Goal: Task Accomplishment & Management: Manage account settings

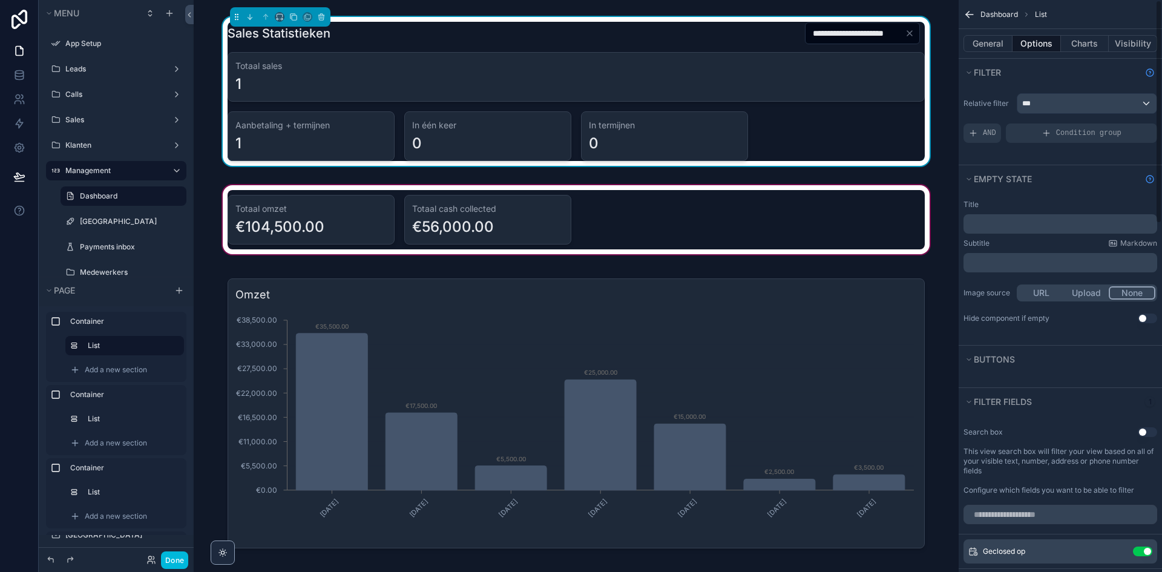
click at [614, 217] on div "scrollable content" at bounding box center [575, 220] width 745 height 74
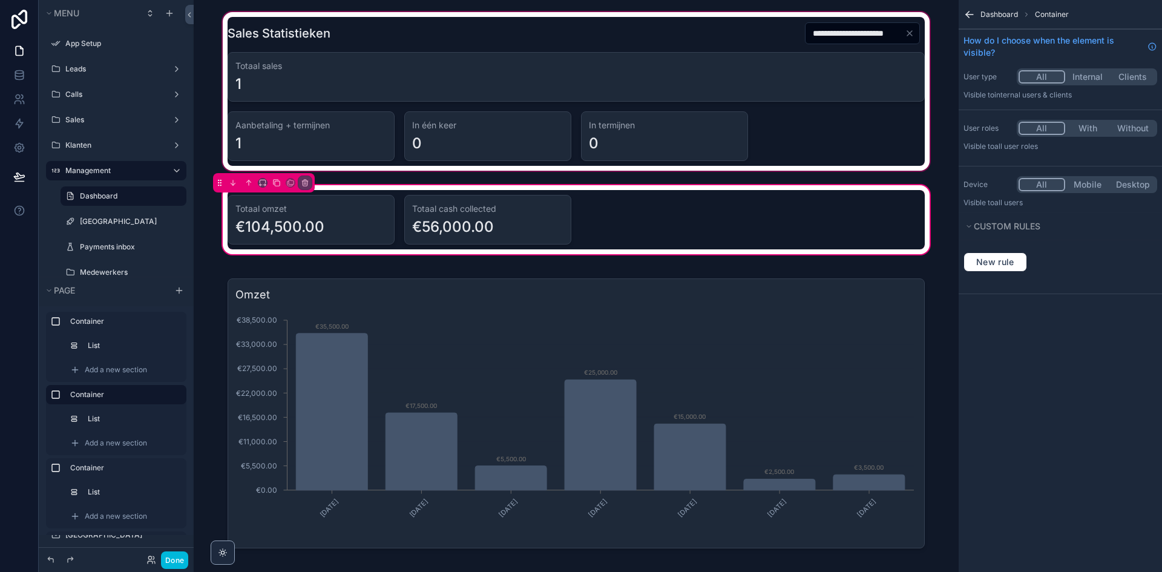
click at [824, 114] on div "scrollable content" at bounding box center [575, 91] width 745 height 163
click at [905, 33] on div "scrollable content" at bounding box center [575, 91] width 745 height 163
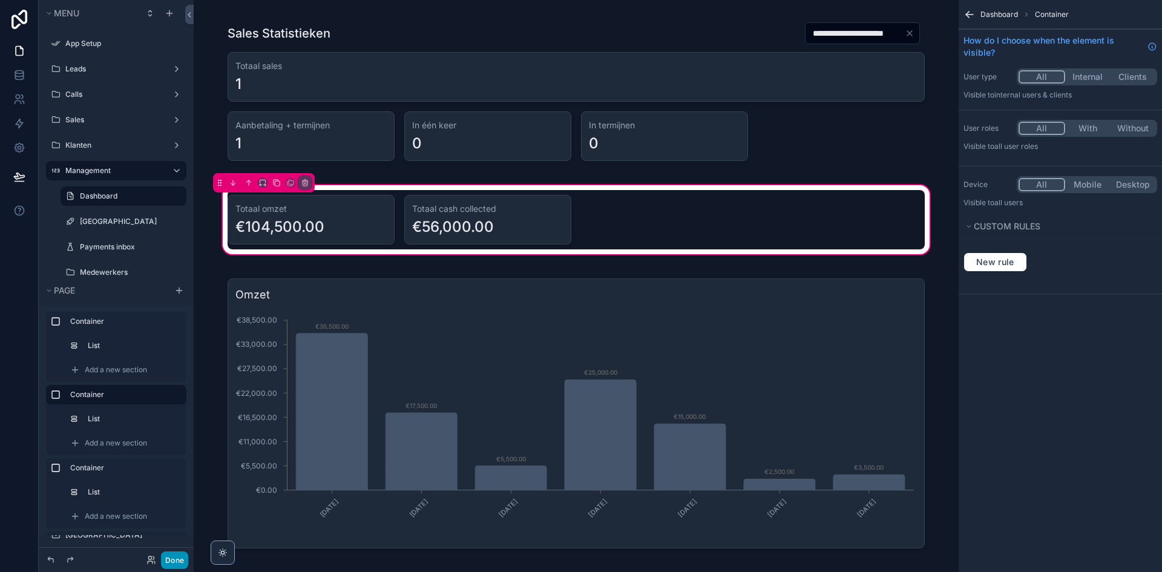
click at [167, 562] on button "Done" at bounding box center [174, 560] width 27 height 18
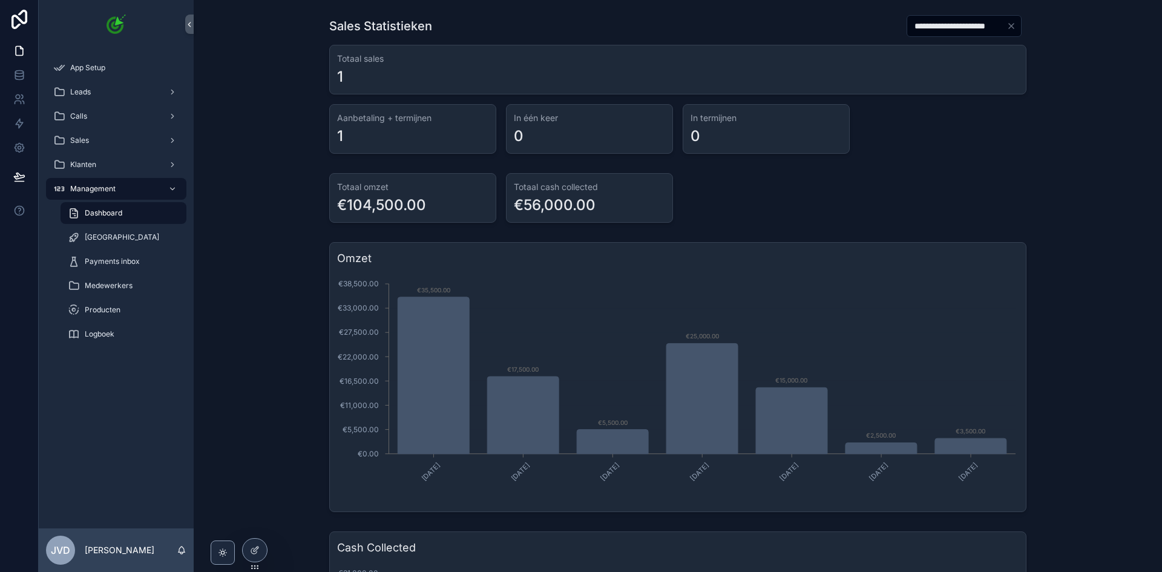
click at [1010, 27] on icon "Clear" at bounding box center [1011, 26] width 10 height 10
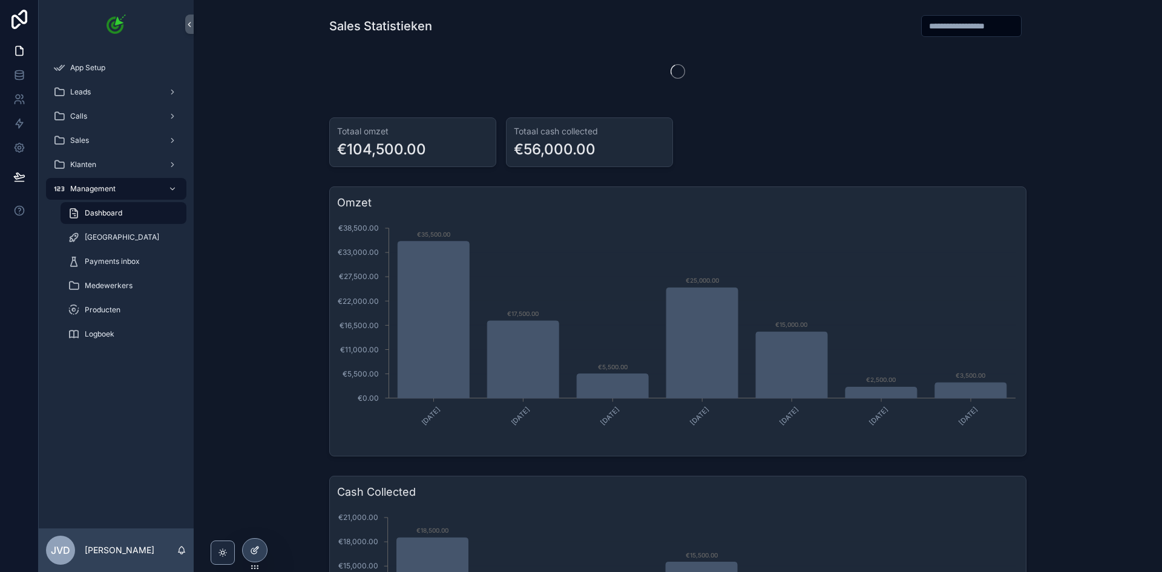
click at [252, 557] on div at bounding box center [255, 550] width 24 height 23
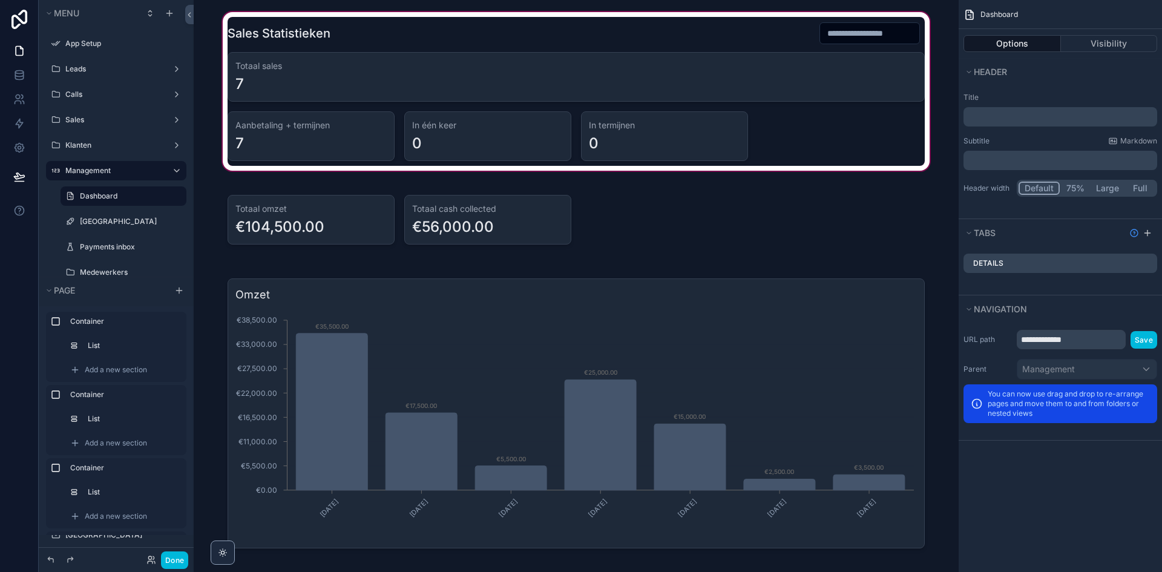
click at [866, 104] on div "scrollable content" at bounding box center [575, 91] width 745 height 163
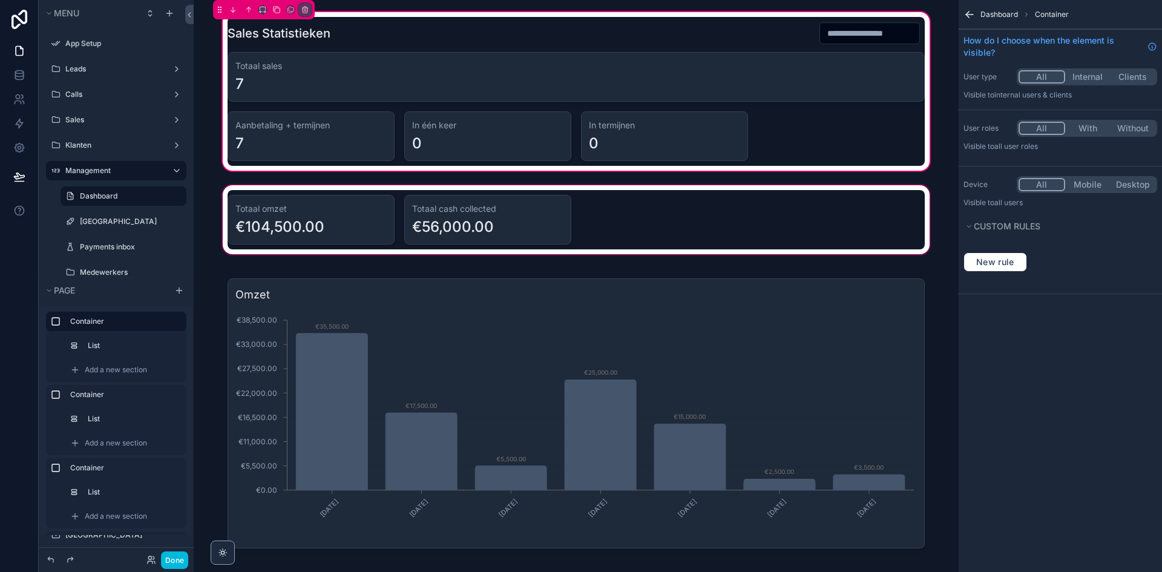
click at [859, 241] on div "scrollable content" at bounding box center [575, 220] width 745 height 74
click at [833, 229] on div "scrollable content" at bounding box center [575, 220] width 745 height 74
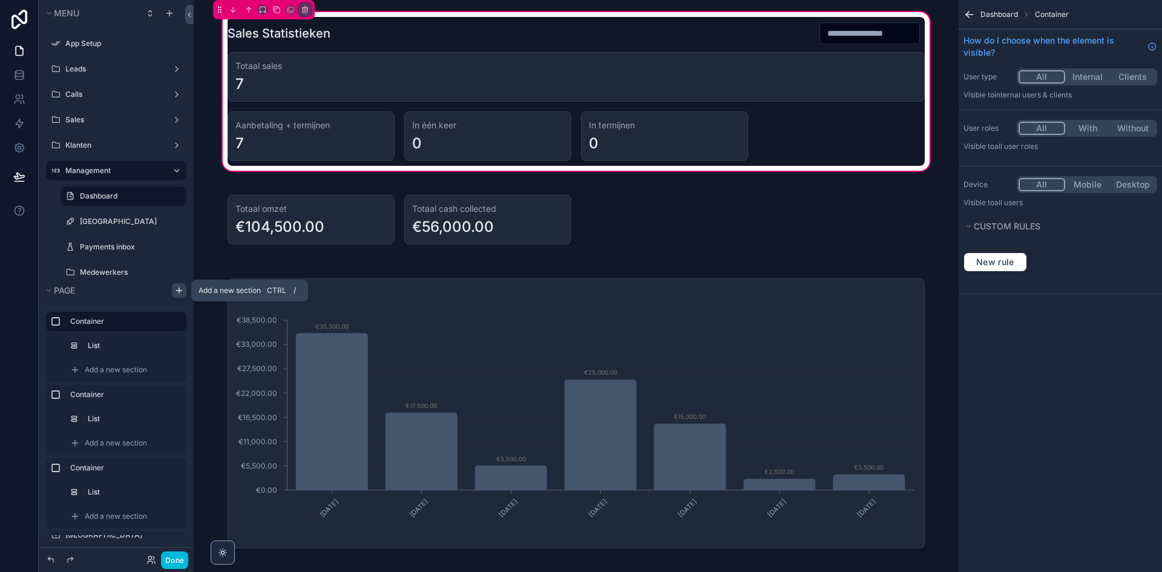
click at [179, 287] on icon "scrollable content" at bounding box center [179, 291] width 10 height 10
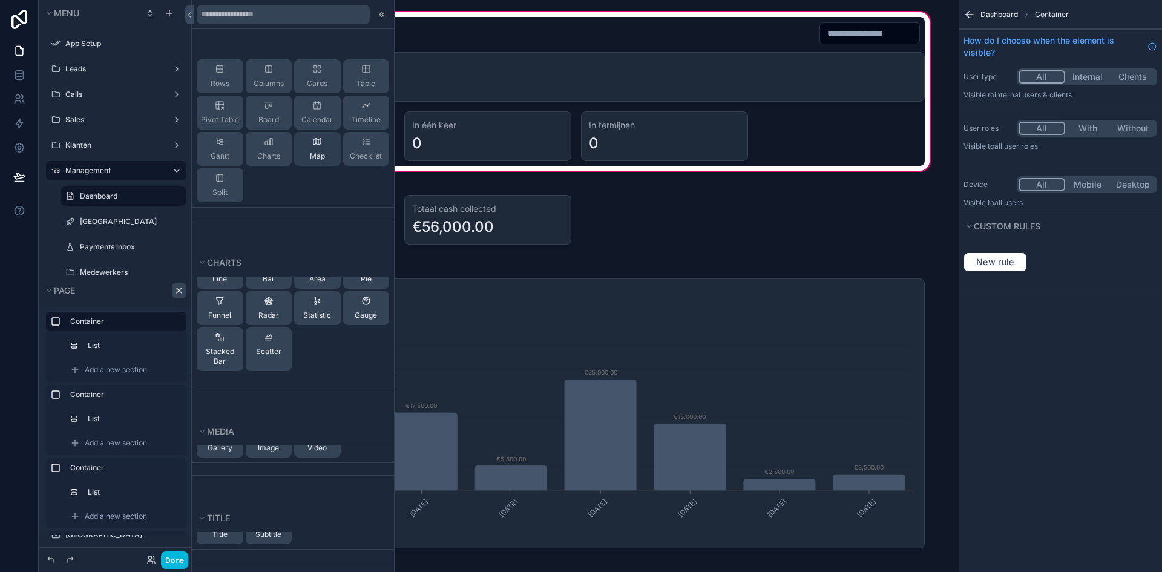
scroll to position [242, 0]
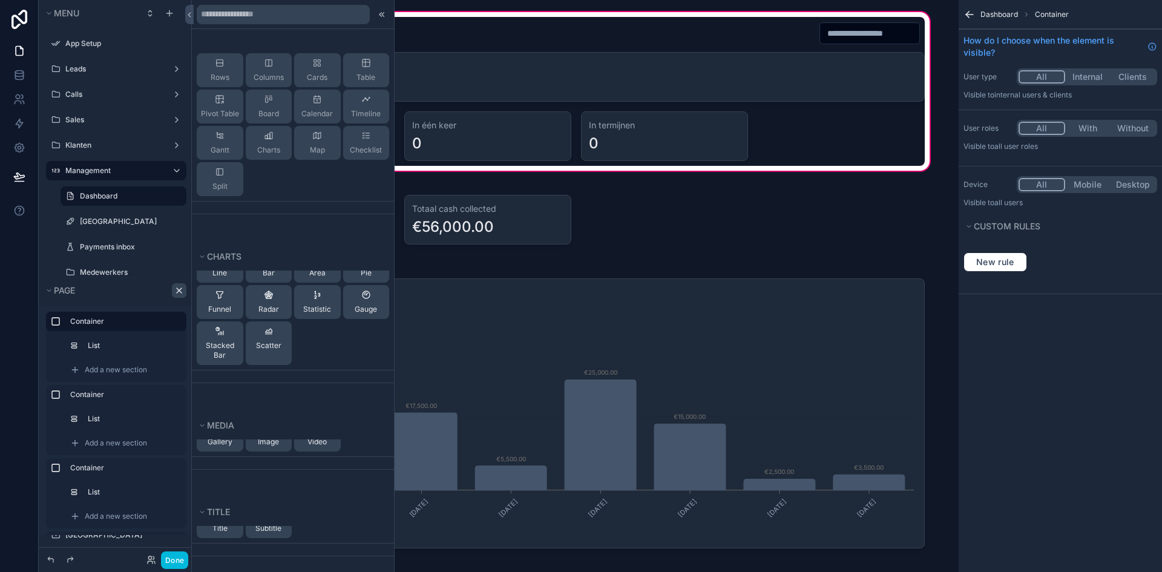
drag, startPoint x: 266, startPoint y: 203, endPoint x: 272, endPoint y: 229, distance: 26.9
click at [270, 232] on div "Commonly used Title List Details Highlights Video iframe Stages Chart Buttons L…" at bounding box center [293, 286] width 202 height 572
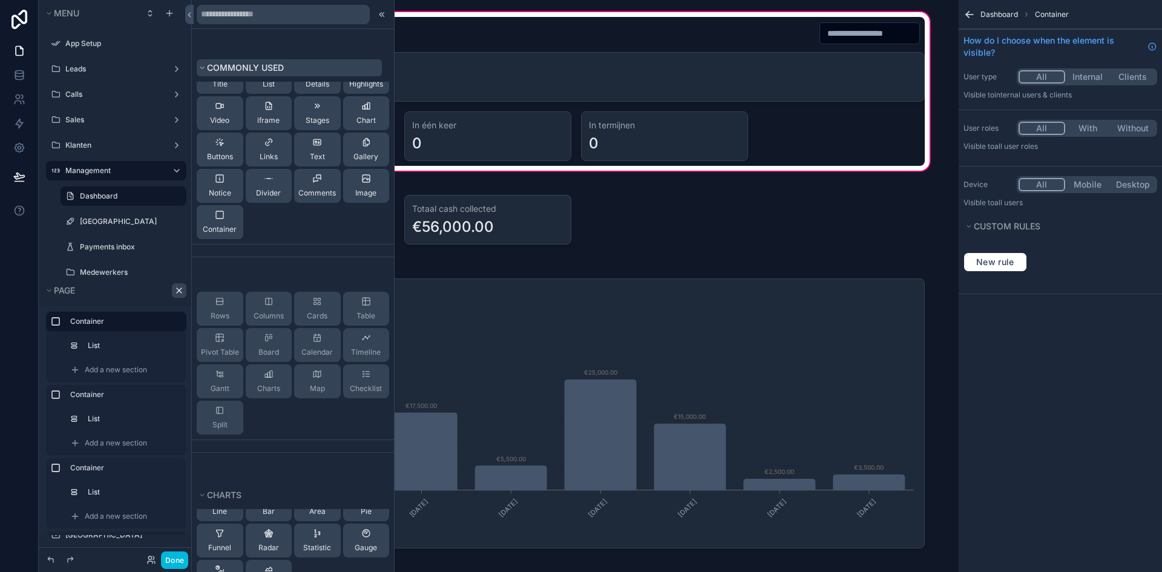
scroll to position [0, 0]
click at [382, 16] on icon at bounding box center [383, 14] width 2 height 4
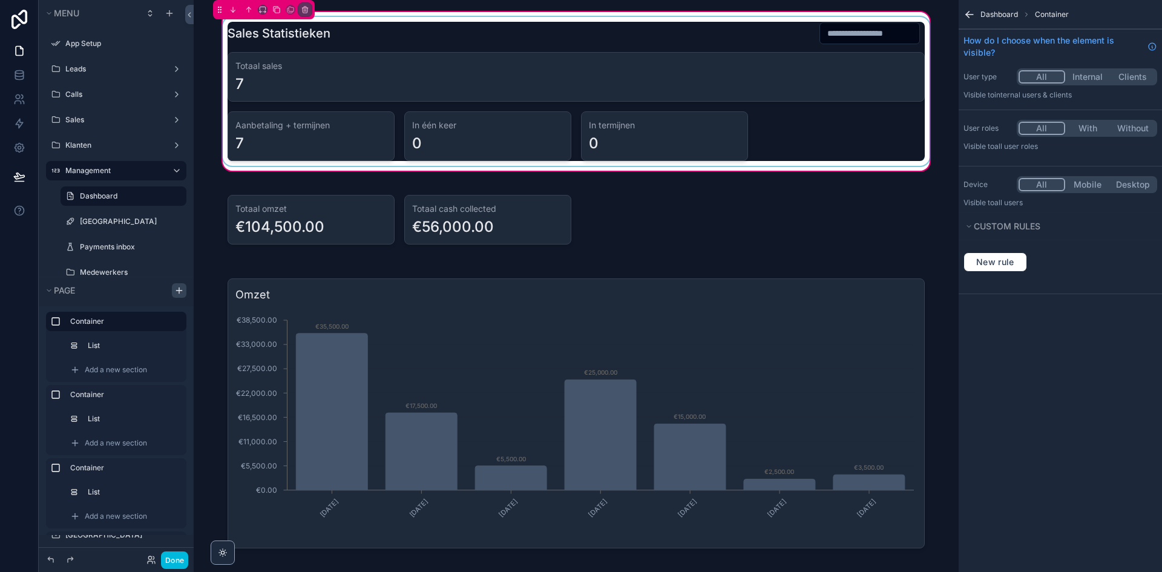
click at [433, 46] on div "scrollable content" at bounding box center [576, 91] width 712 height 149
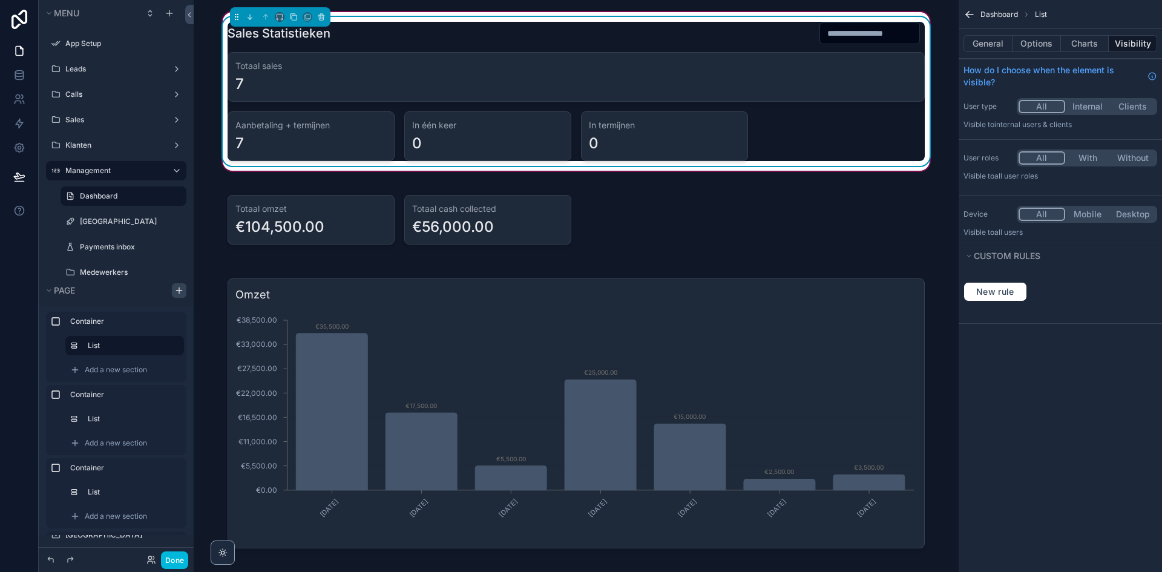
click at [536, 87] on div "7" at bounding box center [575, 83] width 681 height 19
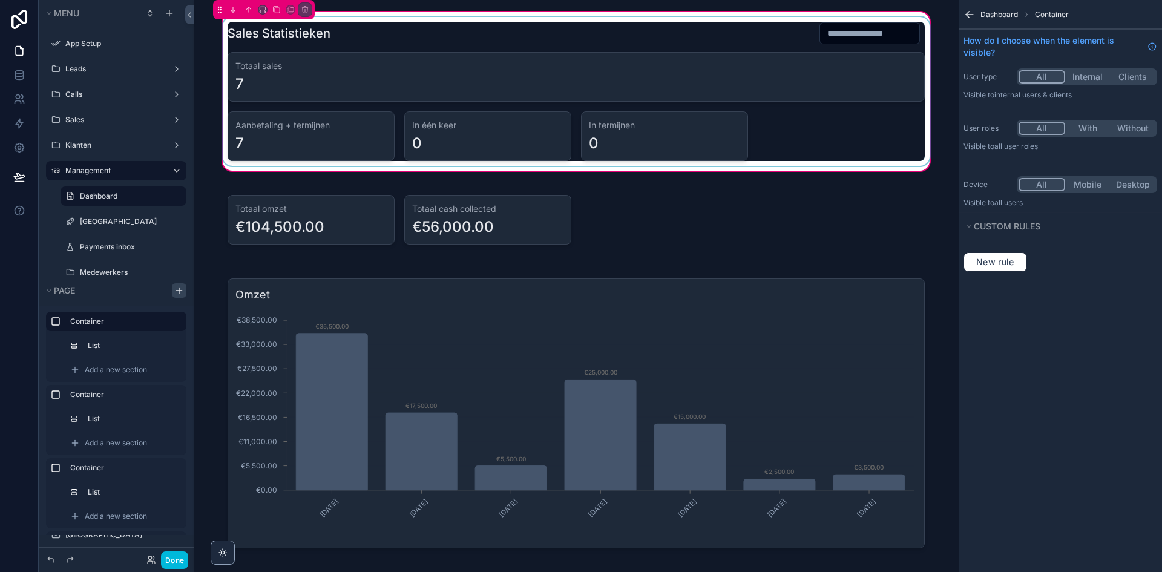
click at [639, 124] on div "scrollable content" at bounding box center [576, 91] width 712 height 149
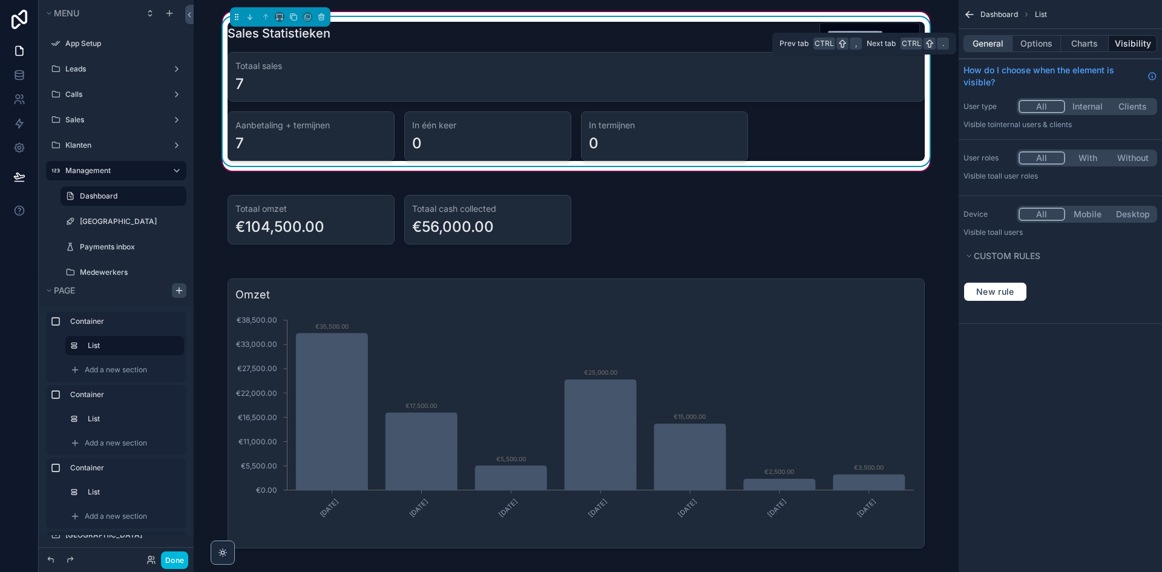
click at [1005, 44] on button "General" at bounding box center [987, 43] width 49 height 17
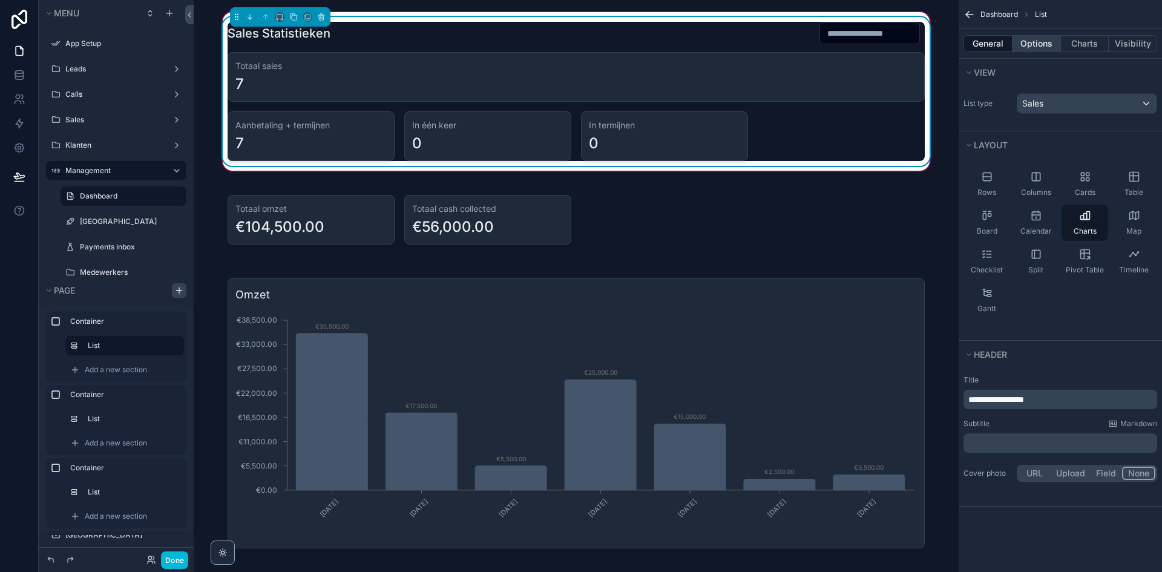
click at [1041, 42] on button "Options" at bounding box center [1036, 43] width 48 height 17
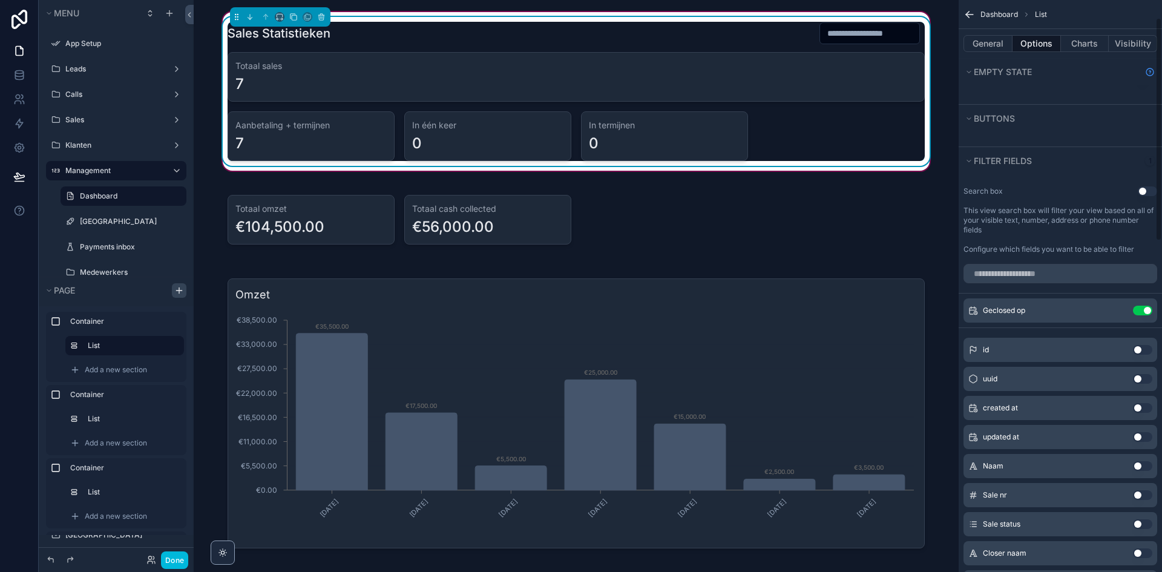
scroll to position [242, 0]
click at [182, 559] on button "Done" at bounding box center [174, 560] width 27 height 18
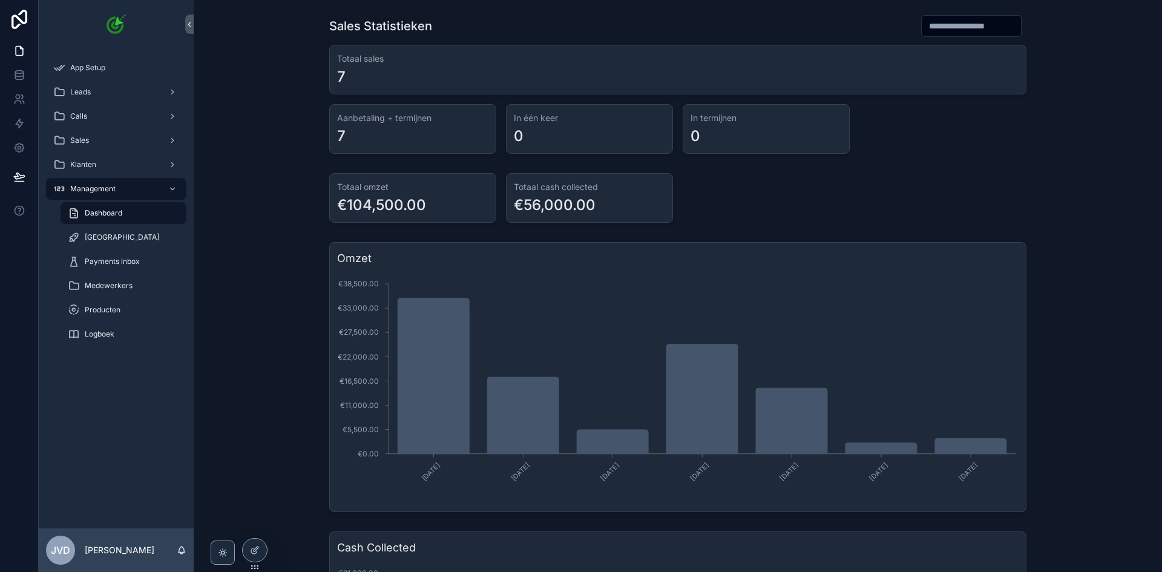
click at [995, 33] on input "scrollable content" at bounding box center [971, 26] width 99 height 17
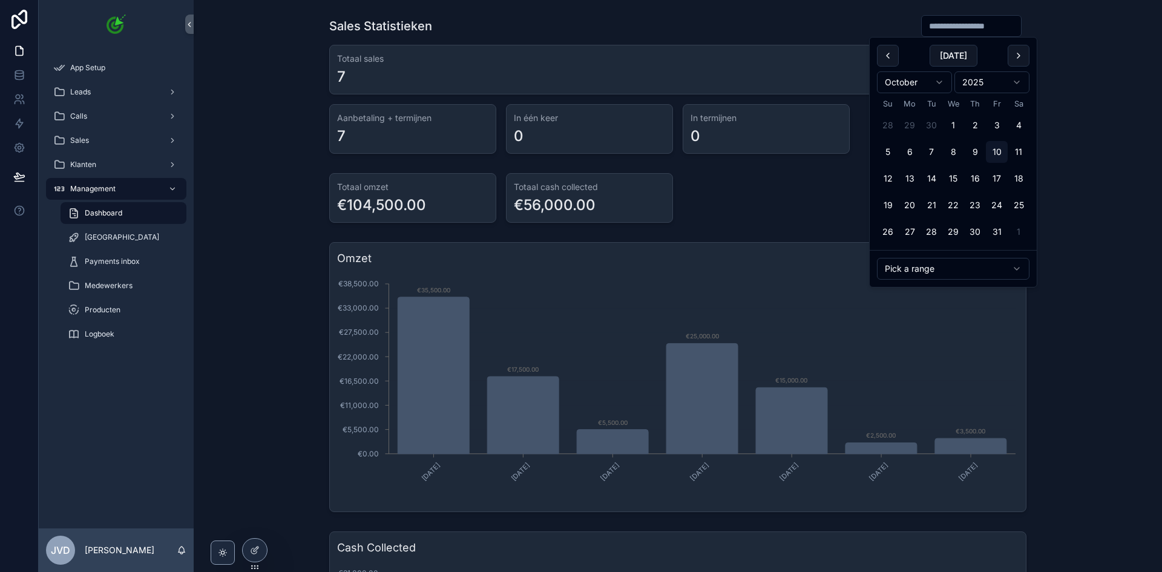
click at [995, 28] on input "scrollable content" at bounding box center [971, 26] width 99 height 17
click at [259, 550] on icon at bounding box center [255, 550] width 10 height 10
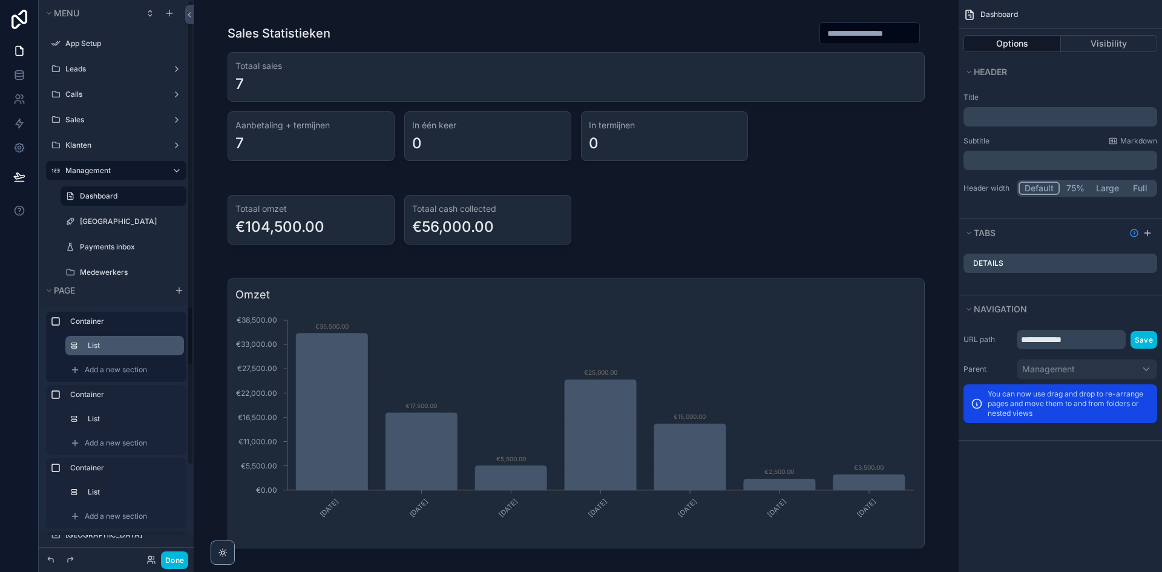
click at [122, 347] on label "List" at bounding box center [131, 346] width 87 height 10
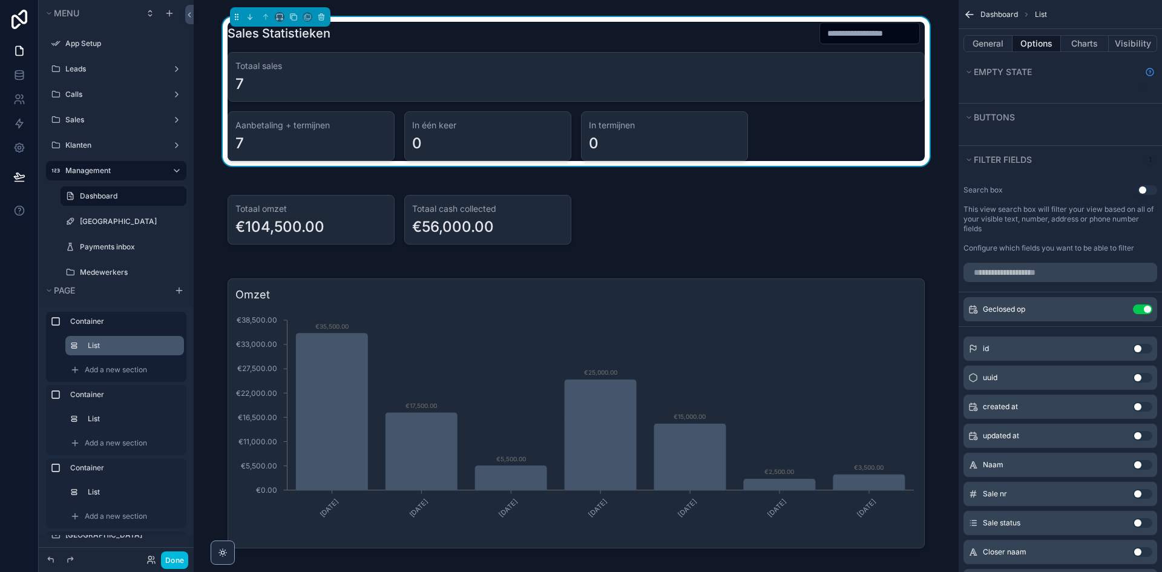
click at [0, 0] on icon "scrollable content" at bounding box center [0, 0] width 0 height 0
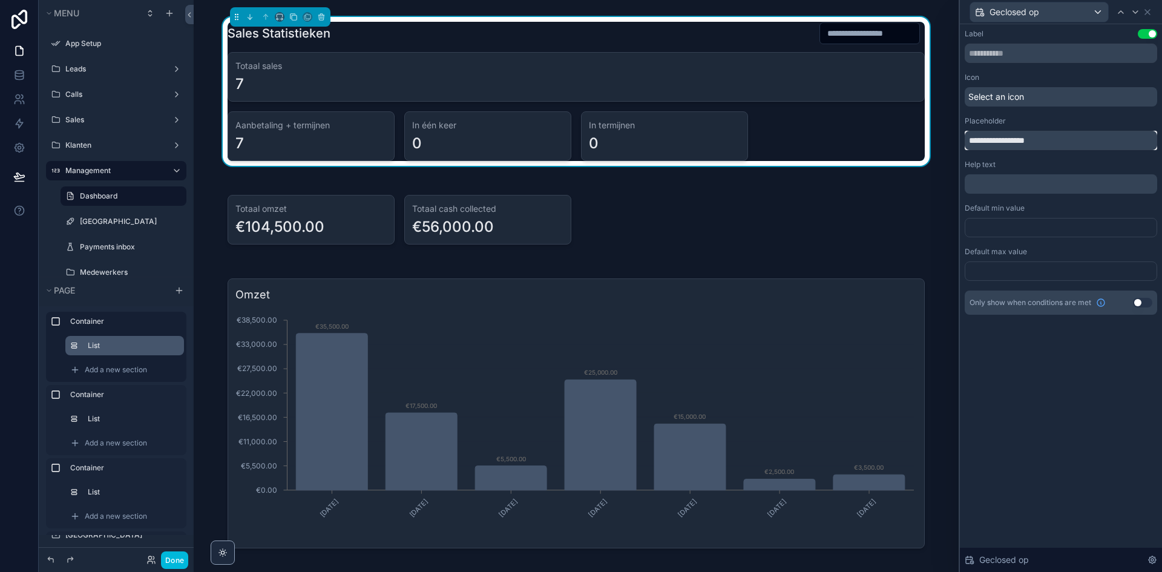
drag, startPoint x: 1061, startPoint y: 141, endPoint x: 934, endPoint y: 131, distance: 128.1
click at [934, 131] on div "**********" at bounding box center [581, 286] width 1162 height 572
click at [1000, 139] on input "**********" at bounding box center [1061, 140] width 192 height 19
click at [995, 140] on input "**********" at bounding box center [1061, 140] width 192 height 19
click at [1046, 141] on input "**********" at bounding box center [1061, 140] width 192 height 19
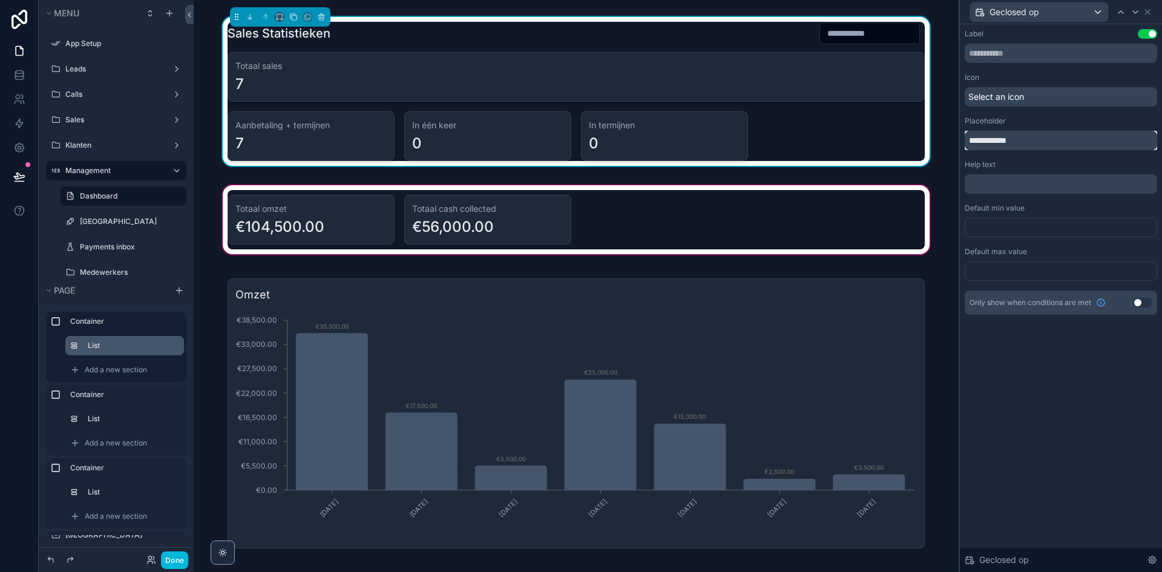
type input "**********"
click at [775, 226] on div "scrollable content" at bounding box center [575, 220] width 745 height 74
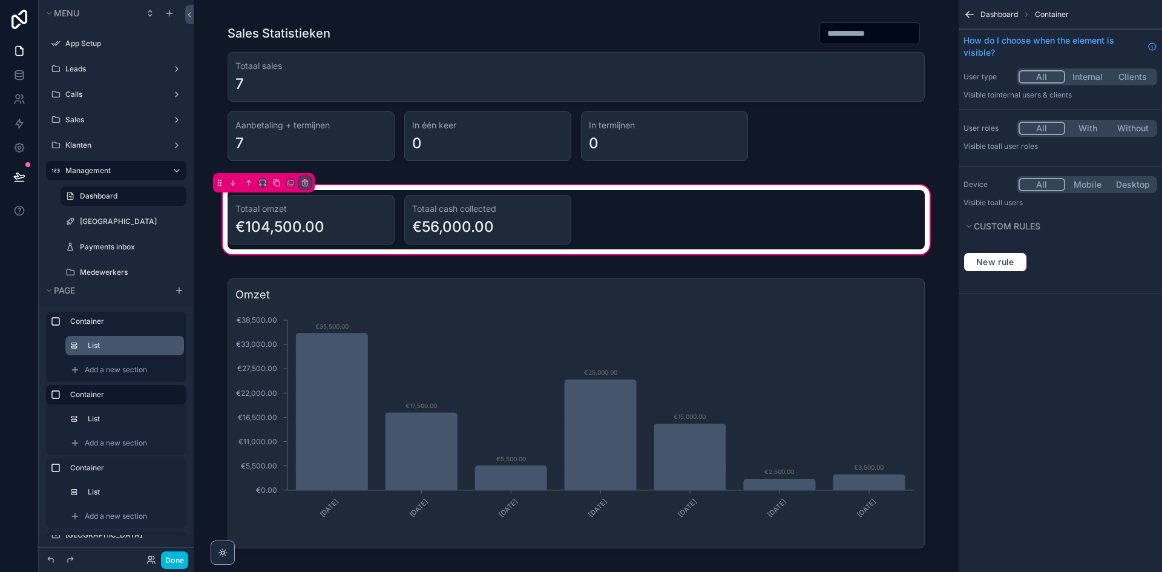
scroll to position [0, 0]
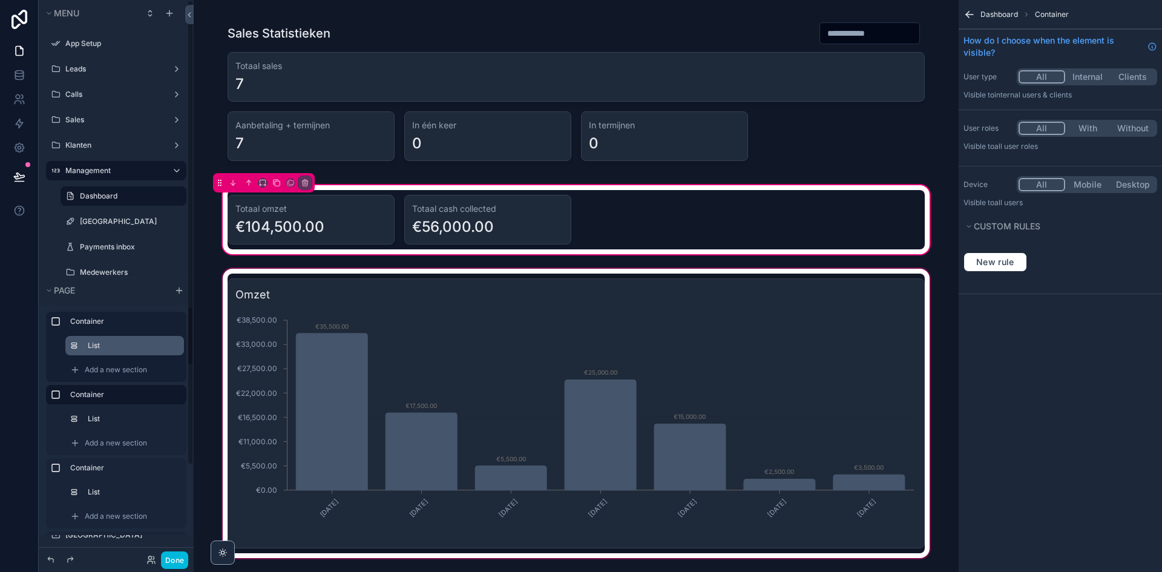
drag, startPoint x: 89, startPoint y: 416, endPoint x: 215, endPoint y: 393, distance: 127.9
click at [0, 0] on button "scrollable content" at bounding box center [0, 0] width 0 height 0
click at [106, 418] on label "List" at bounding box center [131, 419] width 87 height 10
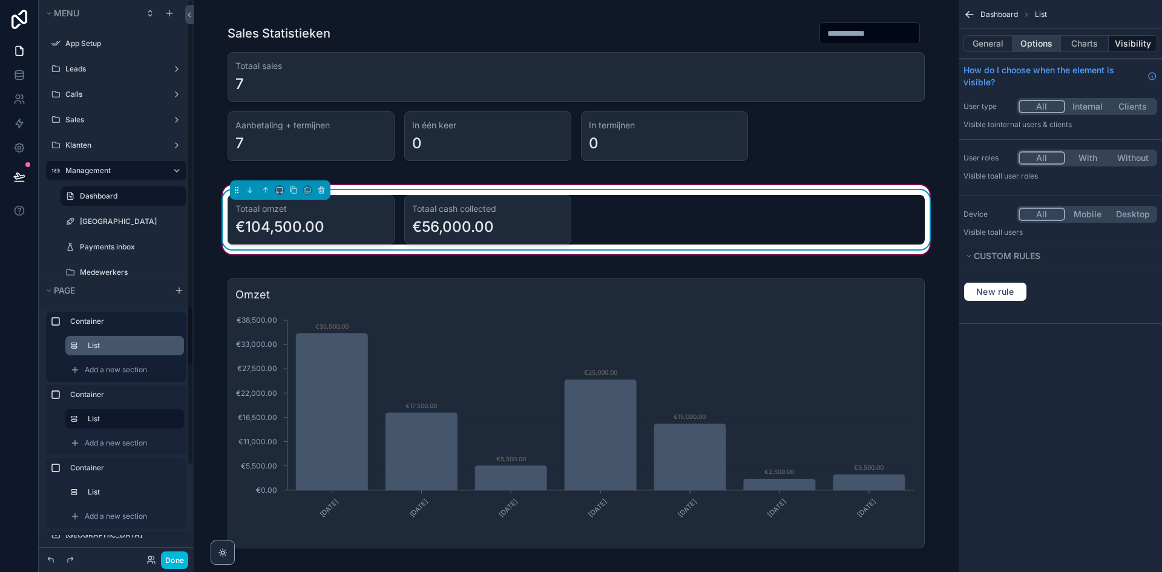
click at [1028, 39] on button "Options" at bounding box center [1036, 43] width 48 height 17
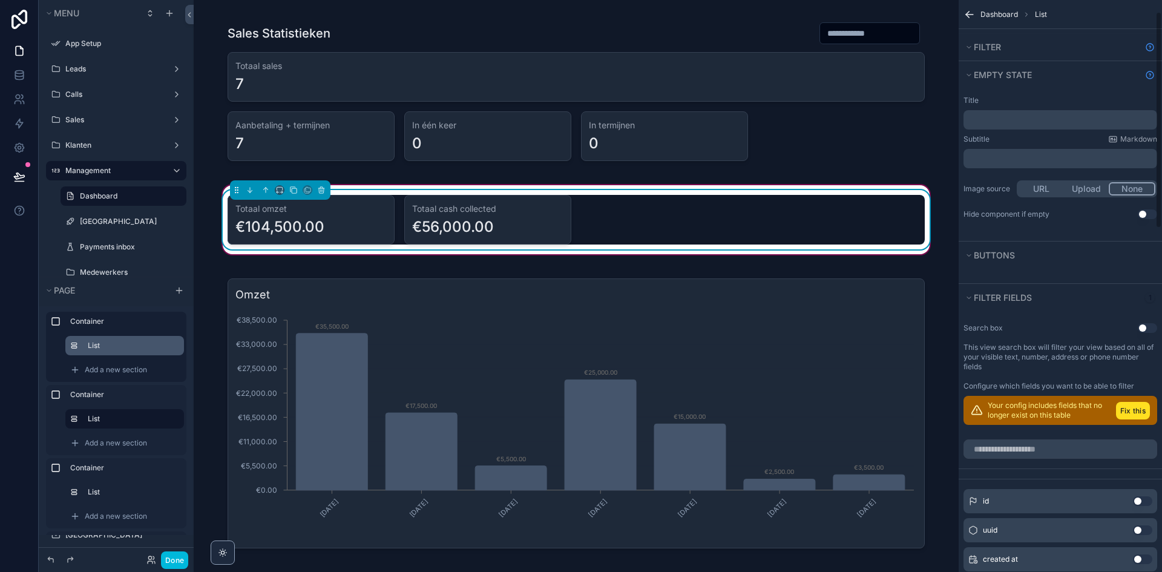
scroll to position [182, 0]
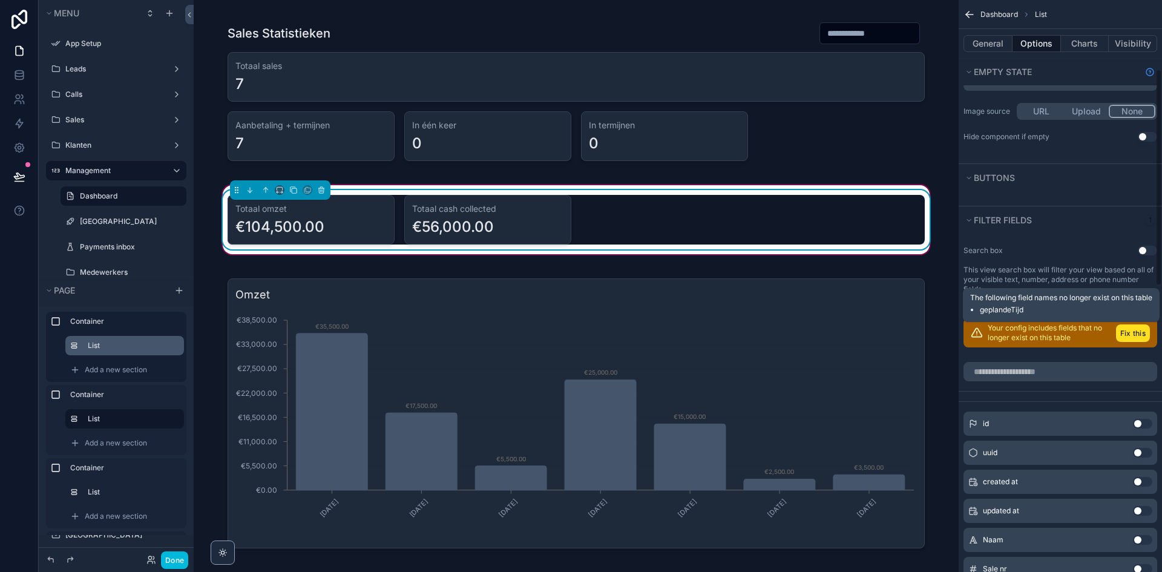
click at [1129, 329] on button "Fix this" at bounding box center [1133, 333] width 34 height 18
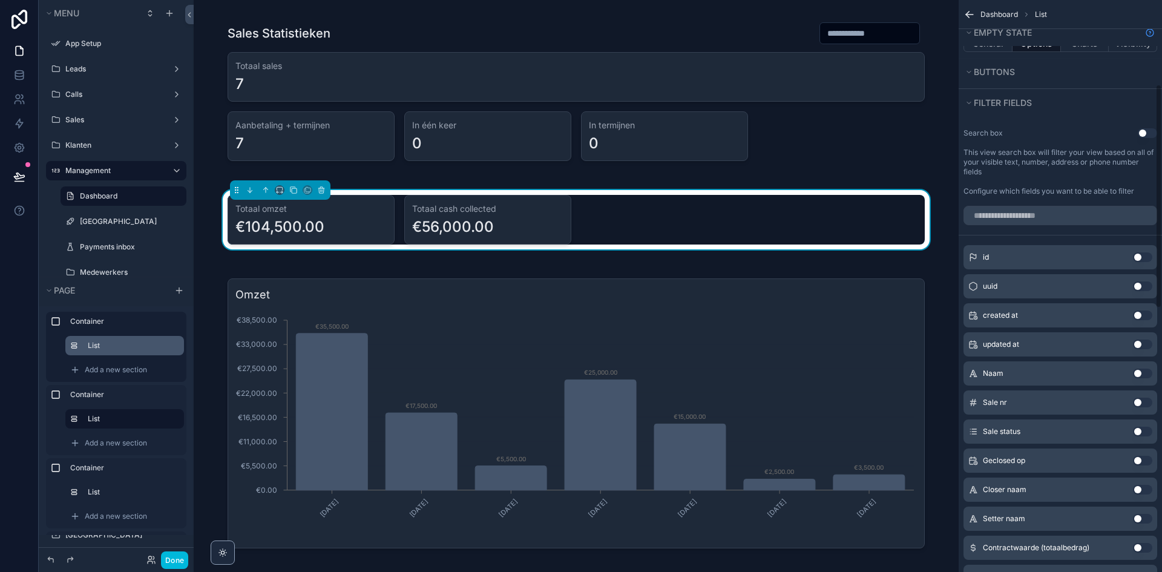
scroll to position [303, 0]
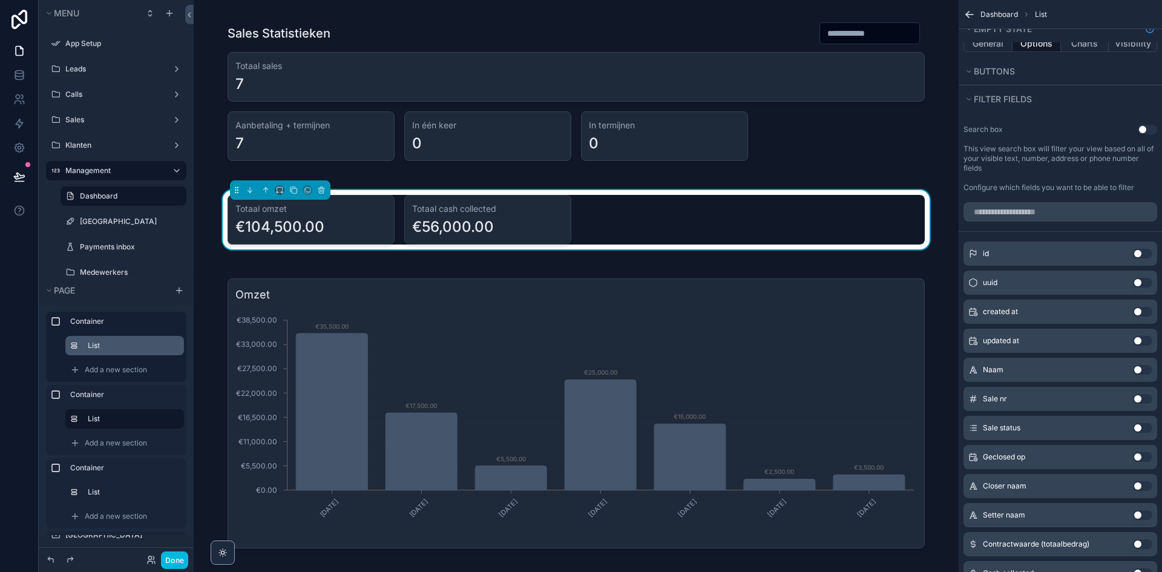
click at [1141, 459] on button "Use setting" at bounding box center [1142, 457] width 19 height 10
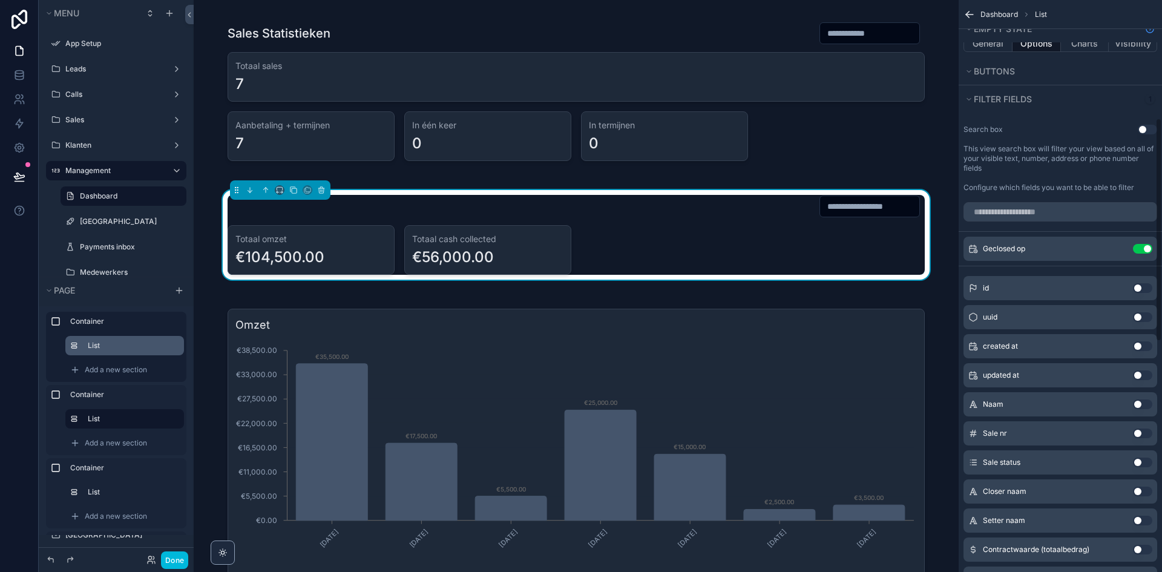
click at [0, 0] on icon "scrollable content" at bounding box center [0, 0] width 0 height 0
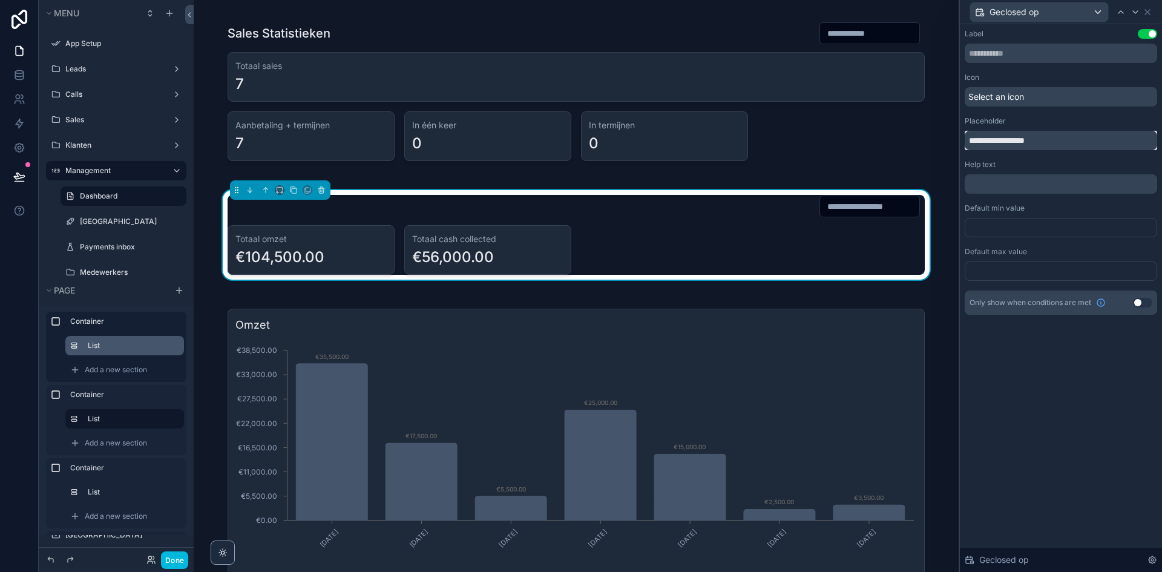
click at [1053, 146] on input "**********" at bounding box center [1061, 140] width 192 height 19
paste input "text"
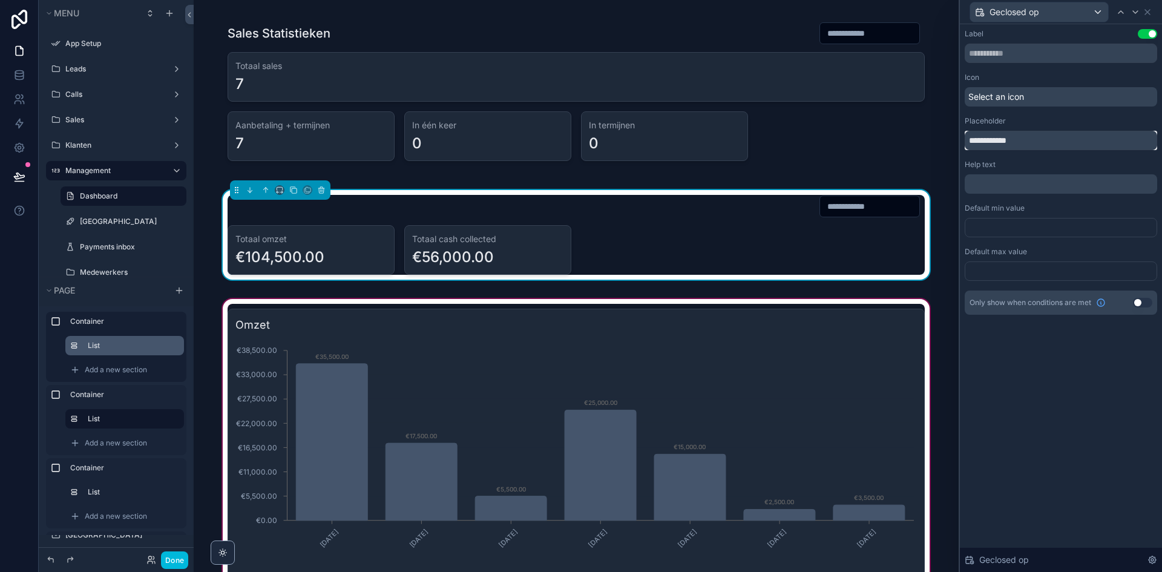
type input "**********"
click at [803, 345] on div "scrollable content" at bounding box center [575, 443] width 745 height 294
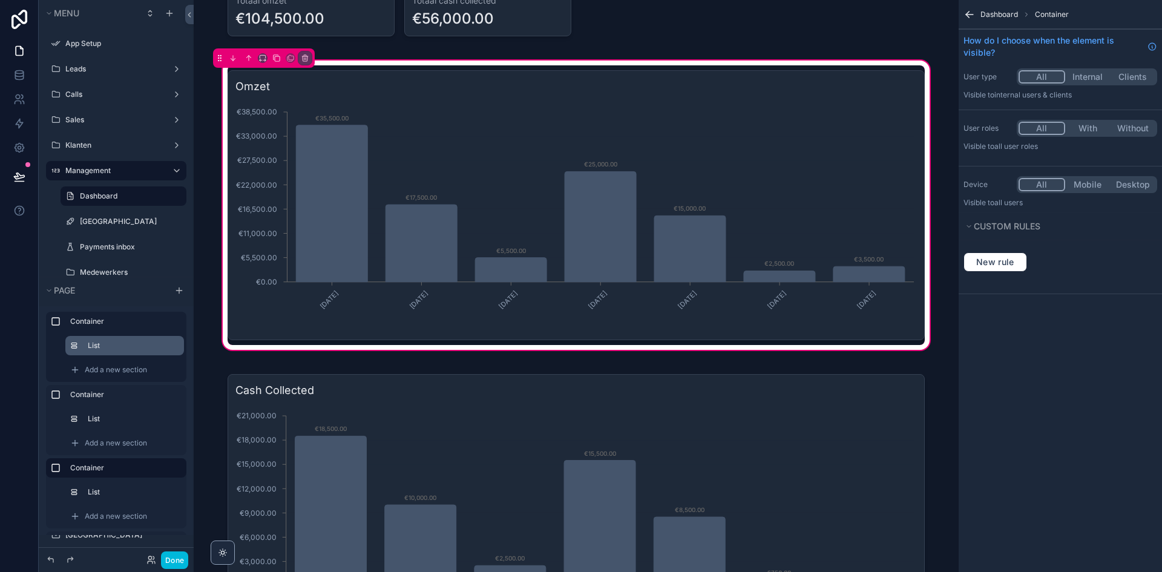
scroll to position [242, 0]
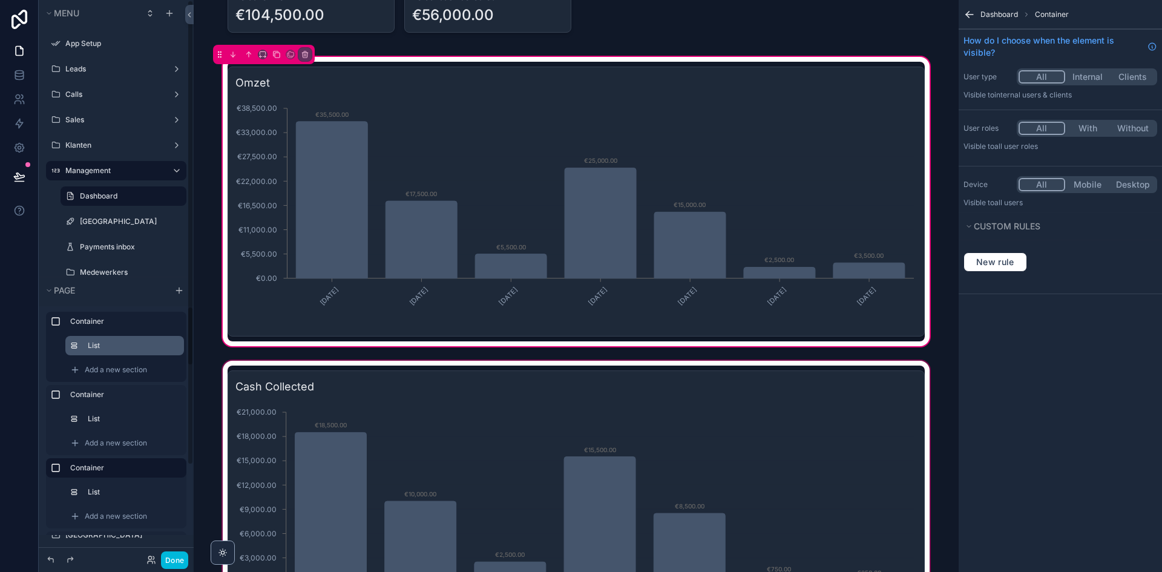
drag, startPoint x: 104, startPoint y: 488, endPoint x: 229, endPoint y: 466, distance: 126.5
click at [104, 488] on label "List" at bounding box center [131, 492] width 87 height 10
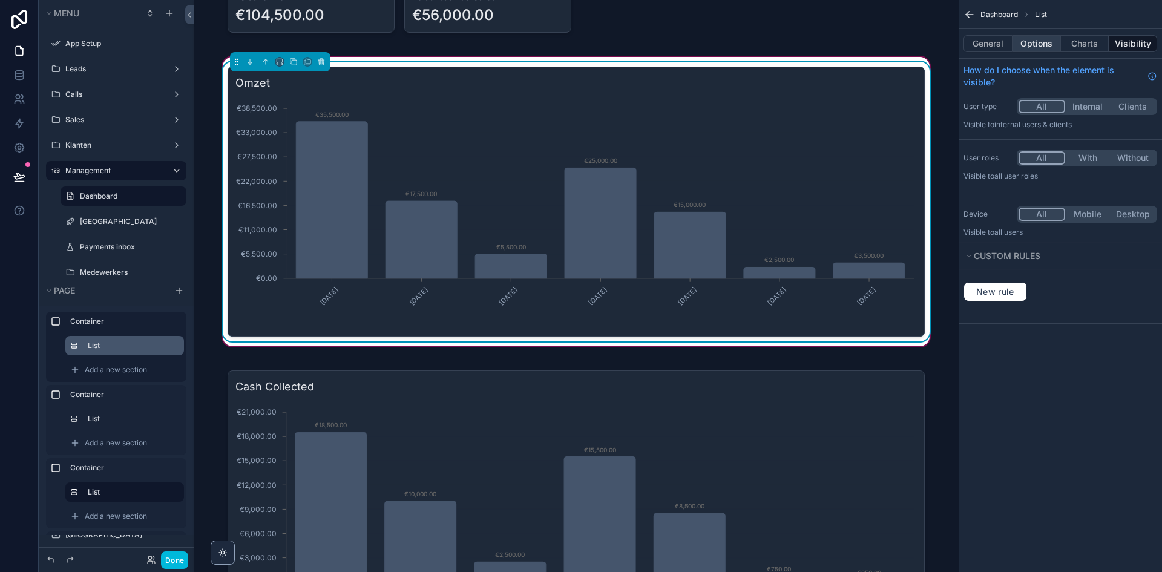
click at [1040, 45] on button "Options" at bounding box center [1036, 43] width 48 height 17
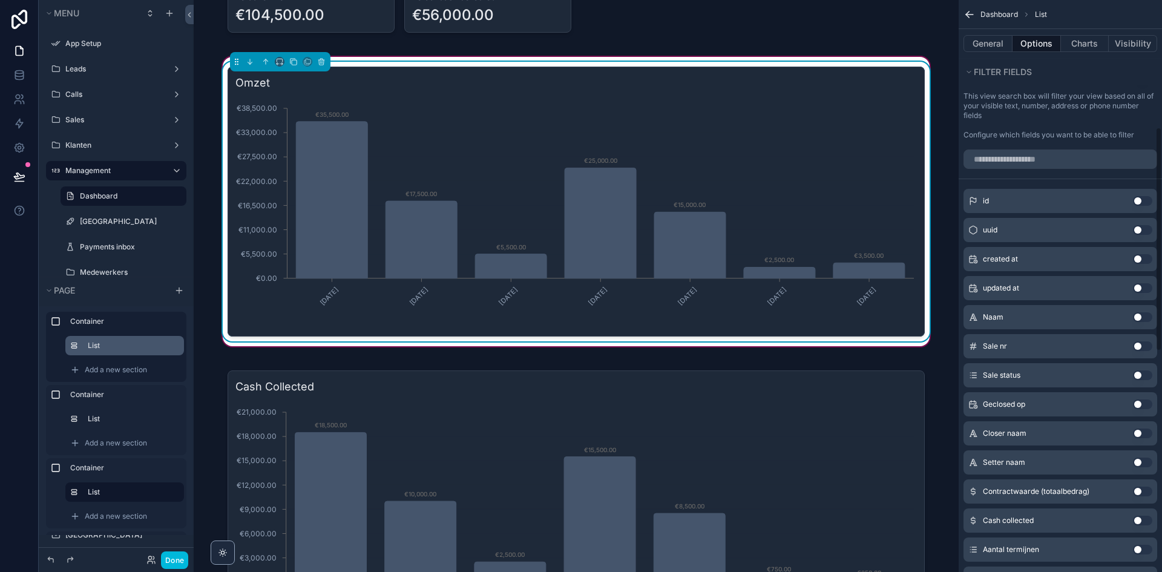
scroll to position [363, 0]
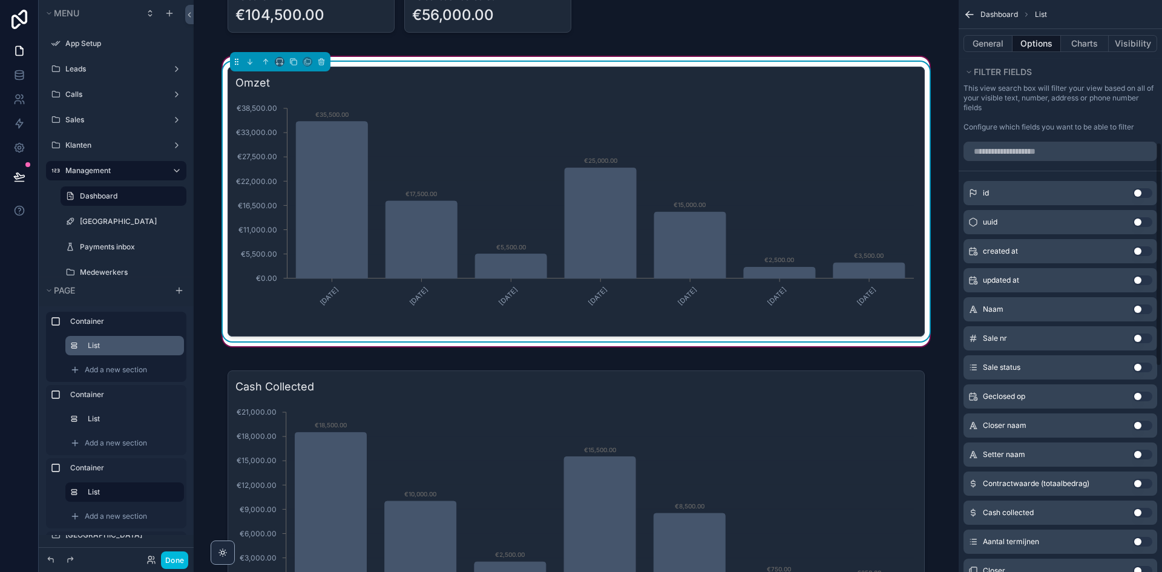
click at [1145, 402] on div "Geclosed op Use setting" at bounding box center [1060, 396] width 194 height 24
click at [1147, 396] on button "Use setting" at bounding box center [1142, 396] width 19 height 10
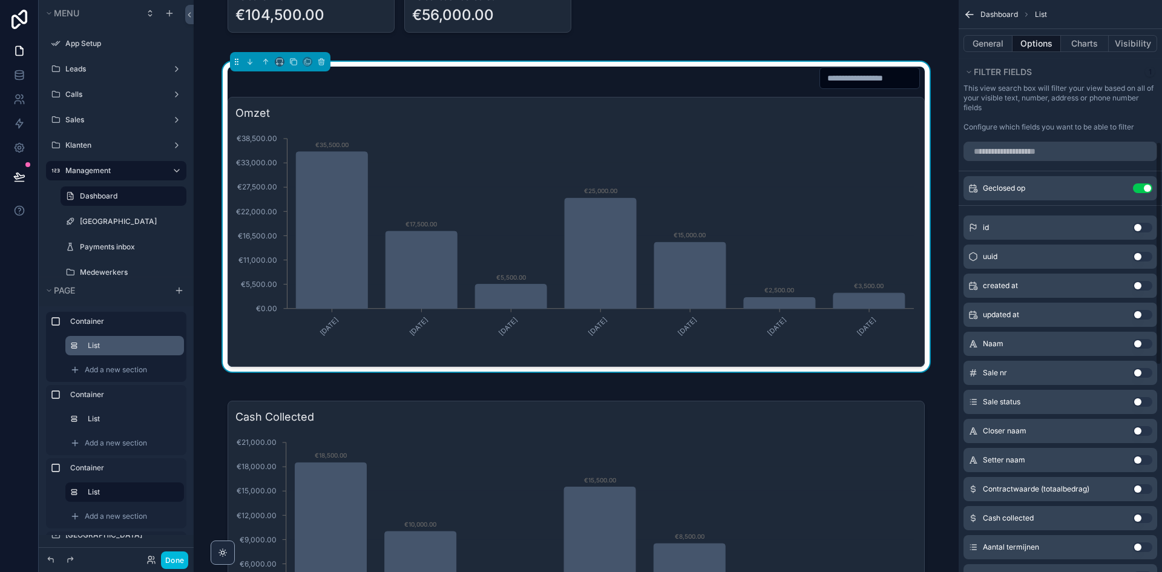
click at [0, 0] on icon "scrollable content" at bounding box center [0, 0] width 0 height 0
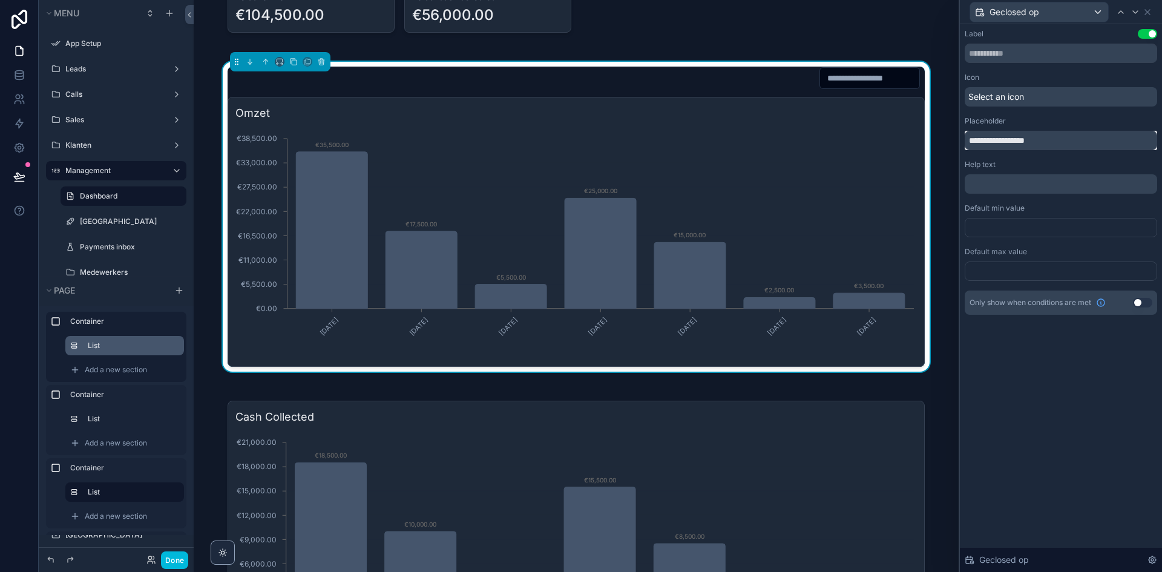
drag, startPoint x: 1066, startPoint y: 141, endPoint x: 937, endPoint y: 138, distance: 128.9
click at [937, 138] on div "**********" at bounding box center [581, 286] width 1162 height 572
paste input "text"
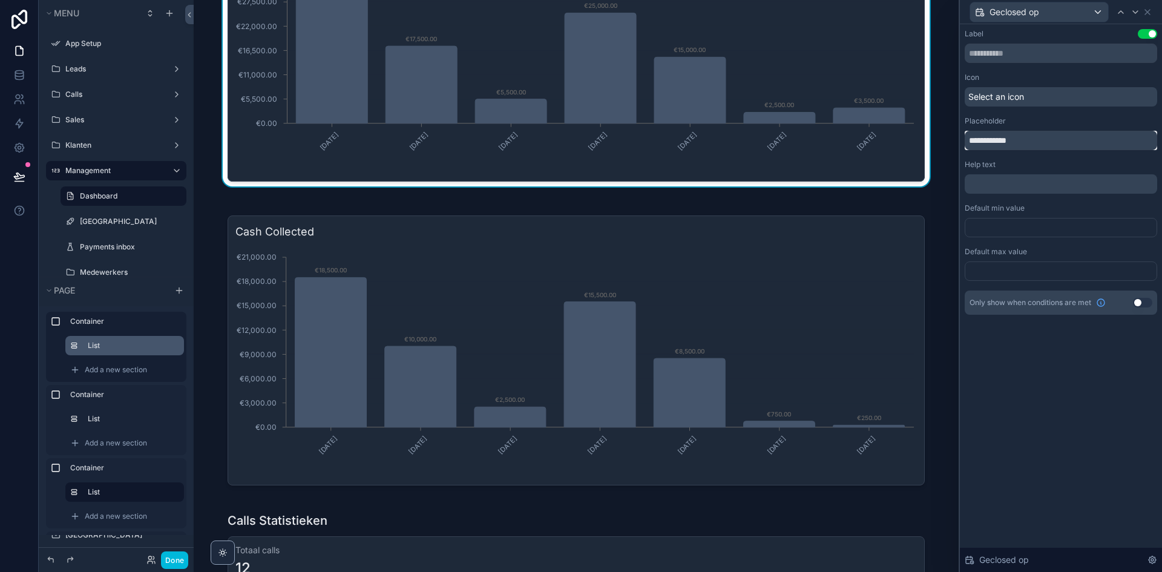
scroll to position [484, 0]
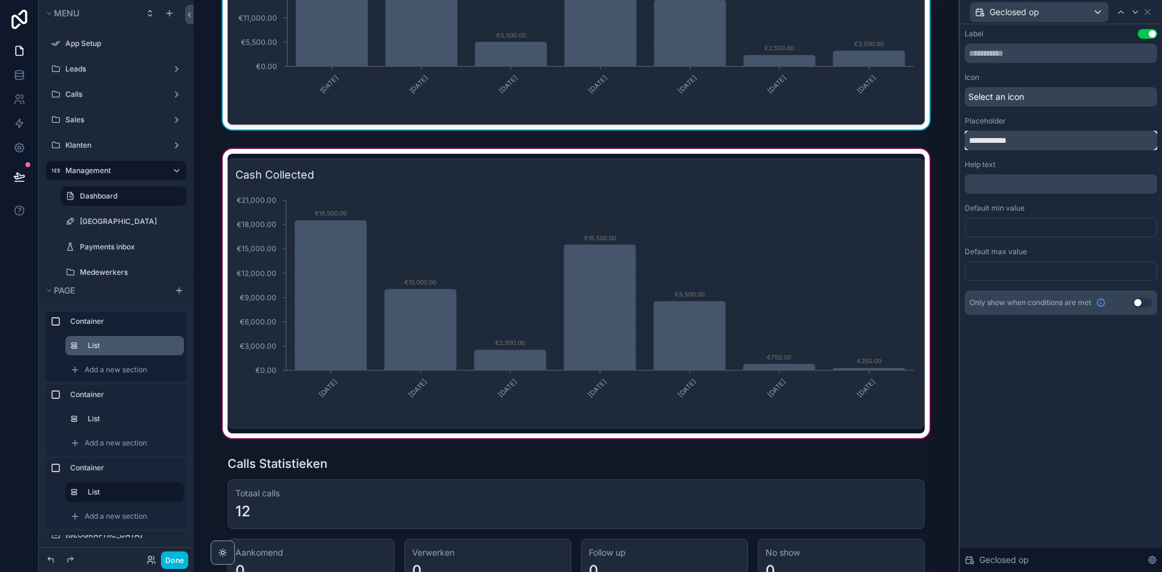
type input "**********"
click at [790, 289] on div "scrollable content" at bounding box center [575, 293] width 745 height 294
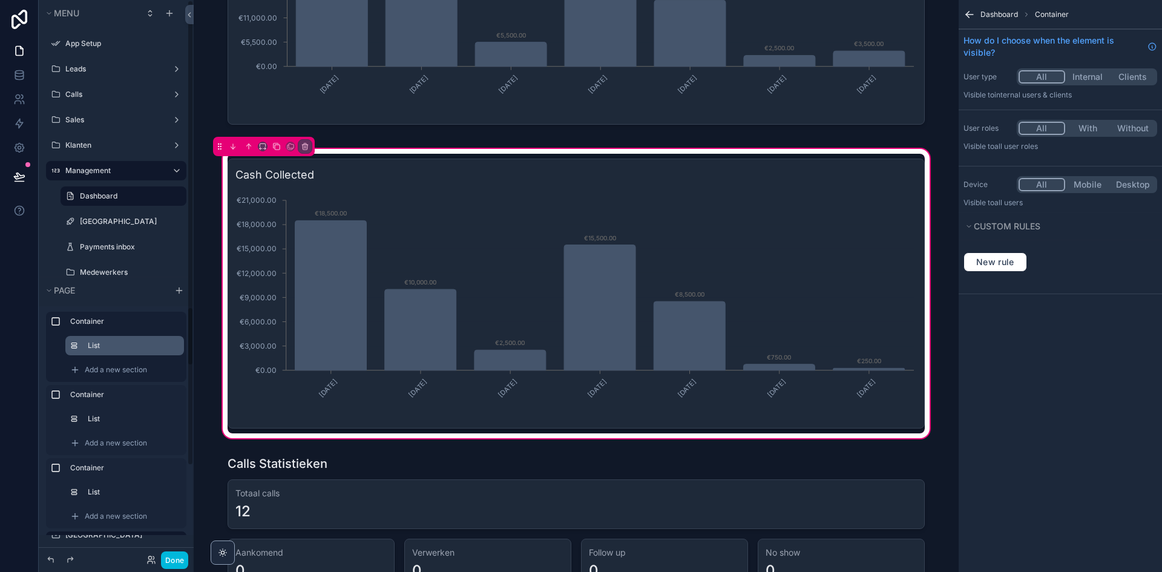
scroll to position [101, 0]
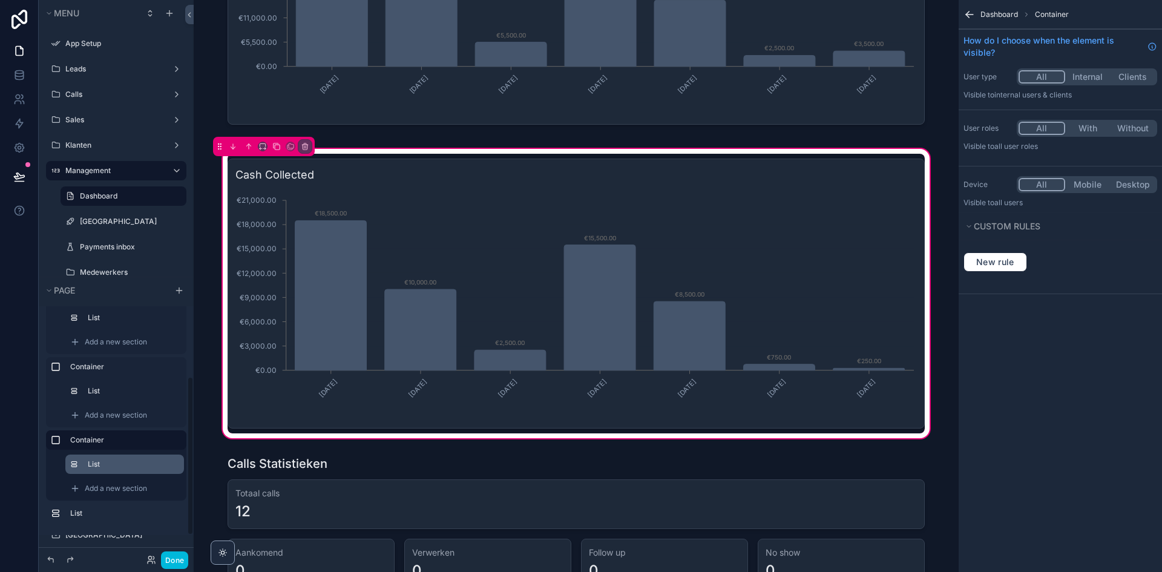
click at [114, 463] on label "List" at bounding box center [131, 464] width 87 height 10
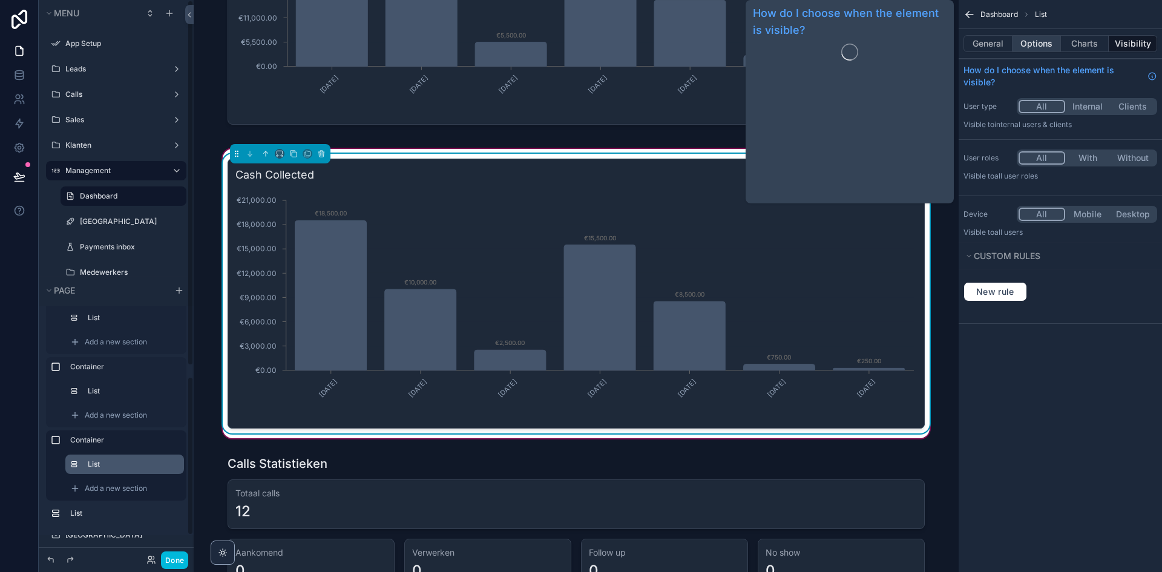
click at [1043, 45] on button "Options" at bounding box center [1036, 43] width 48 height 17
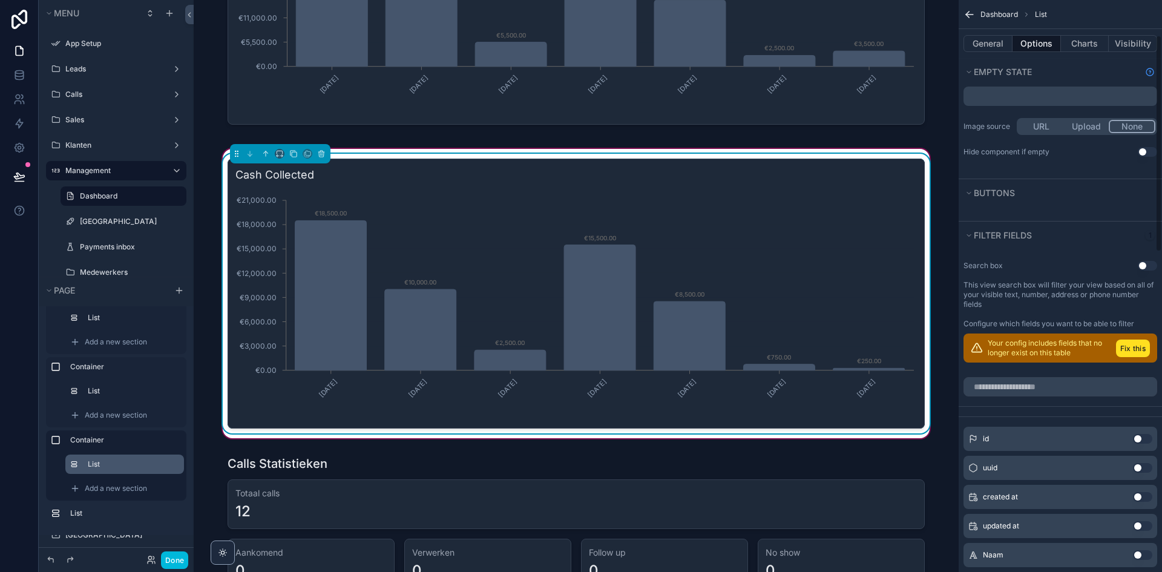
scroll to position [182, 0]
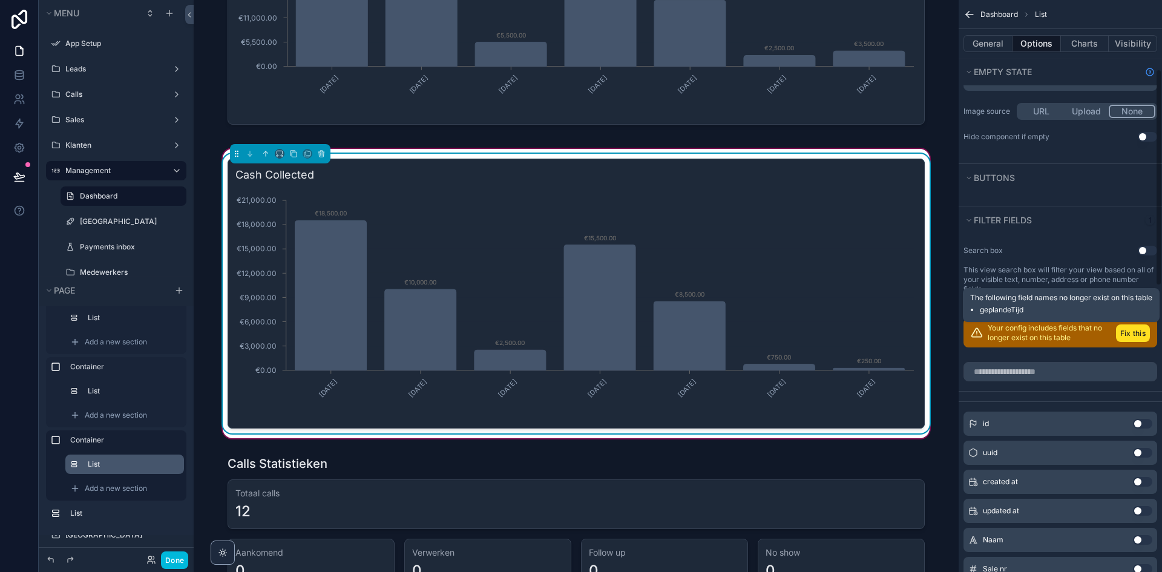
click at [1138, 338] on button "Fix this" at bounding box center [1133, 333] width 34 height 18
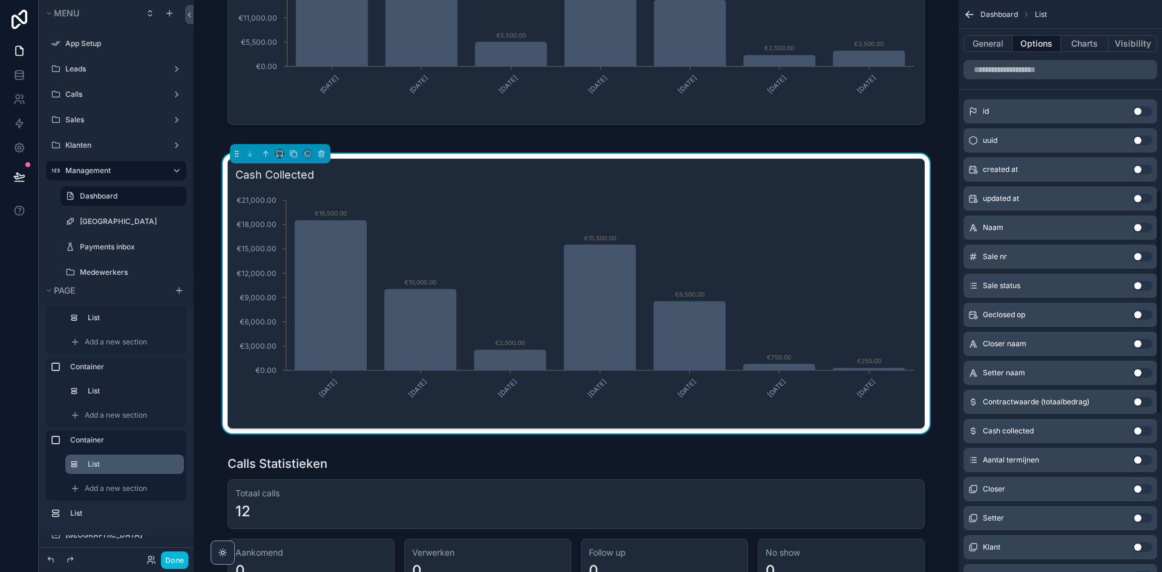
scroll to position [484, 0]
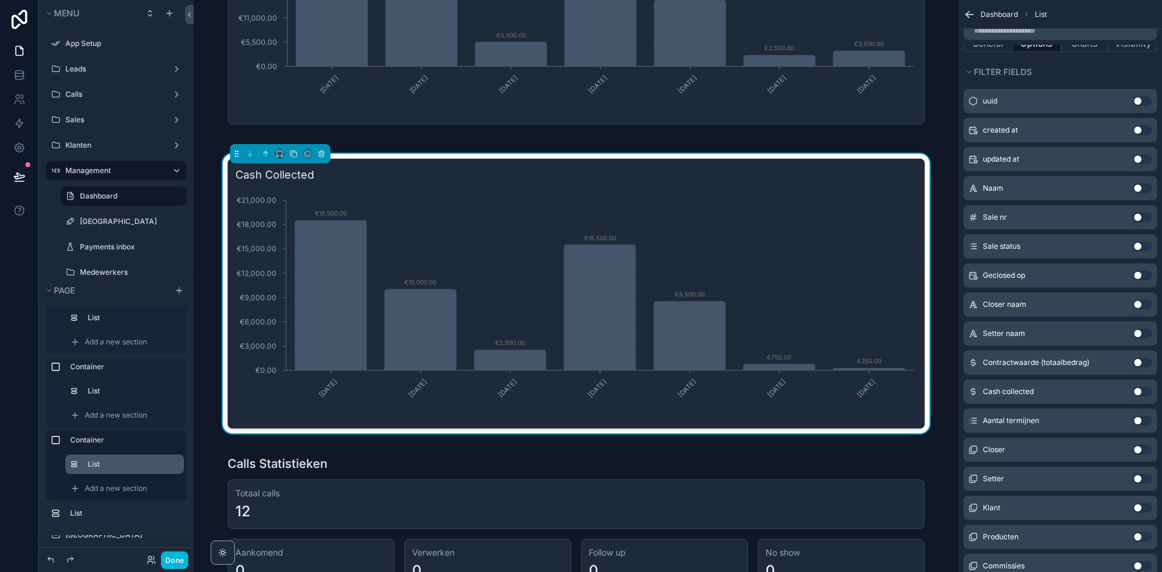
click at [1145, 274] on button "Use setting" at bounding box center [1142, 275] width 19 height 10
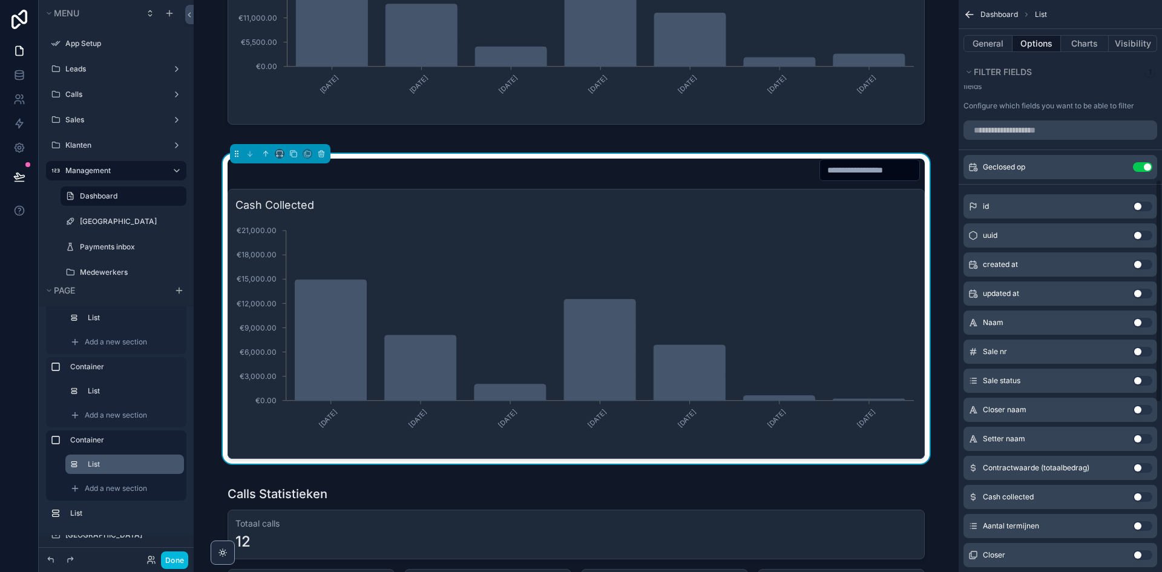
scroll to position [363, 0]
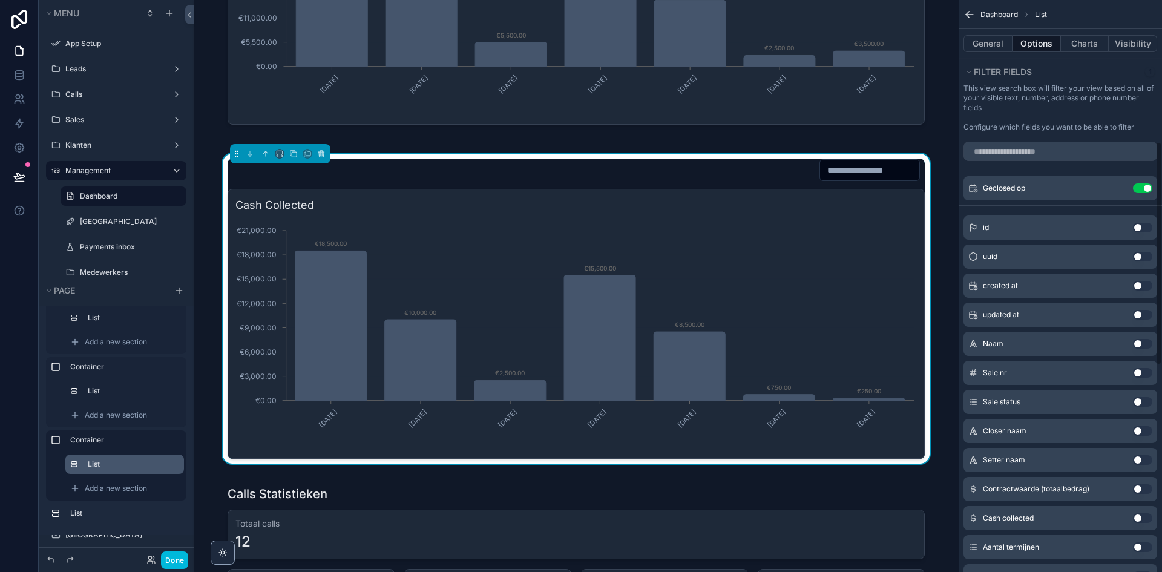
click at [0, 0] on button "scrollable content" at bounding box center [0, 0] width 0 height 0
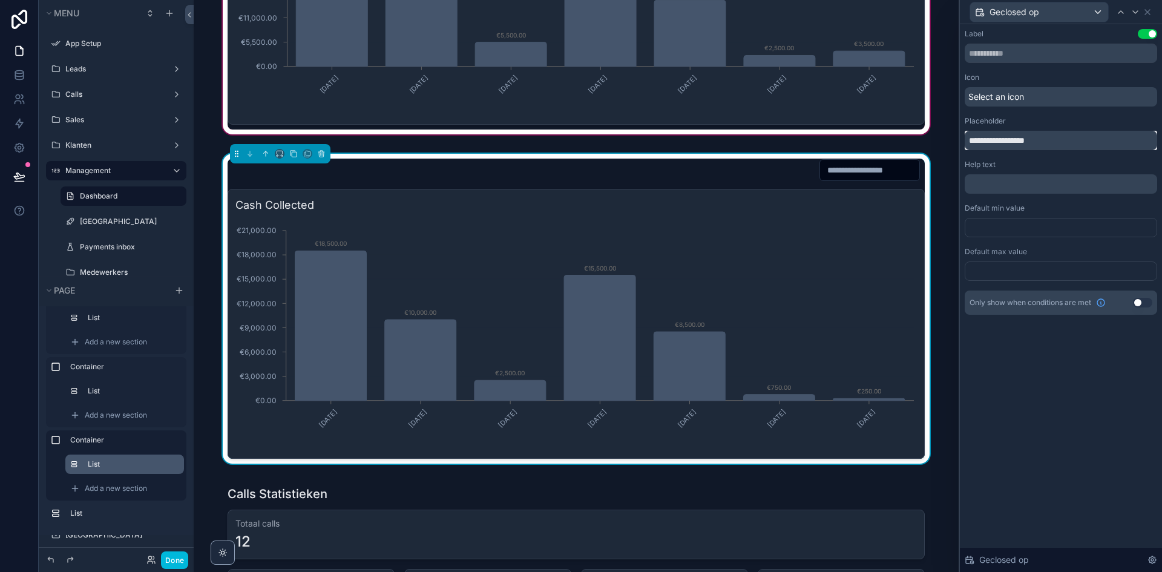
drag, startPoint x: 1062, startPoint y: 135, endPoint x: 932, endPoint y: 132, distance: 129.5
click at [932, 132] on div "**********" at bounding box center [581, 286] width 1162 height 572
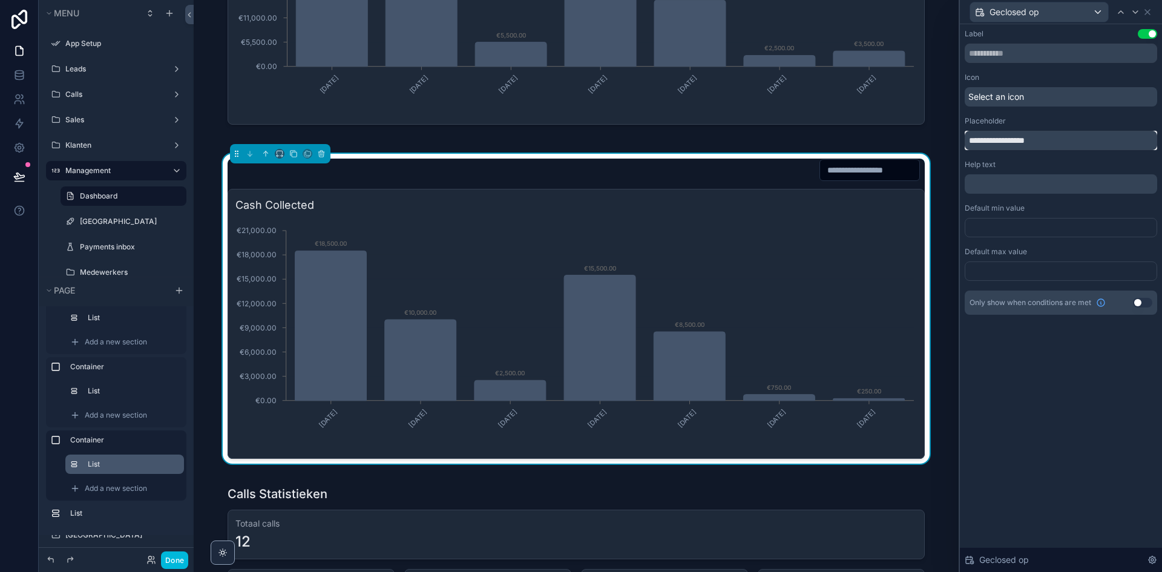
paste input "text"
type input "**********"
click at [1050, 125] on div "Placeholder" at bounding box center [1061, 121] width 192 height 10
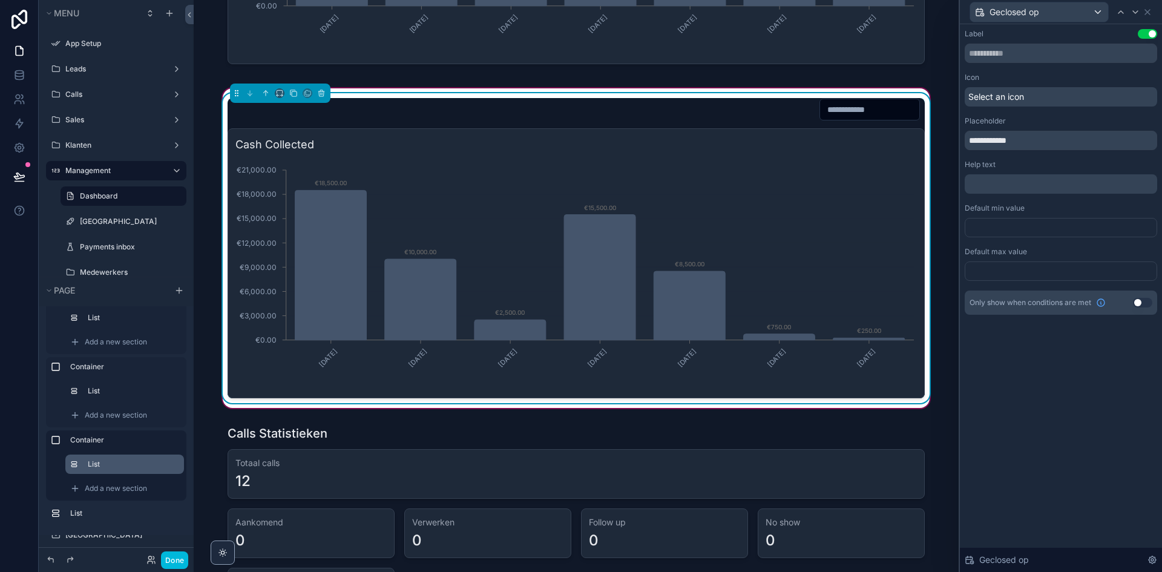
scroll to position [847, 0]
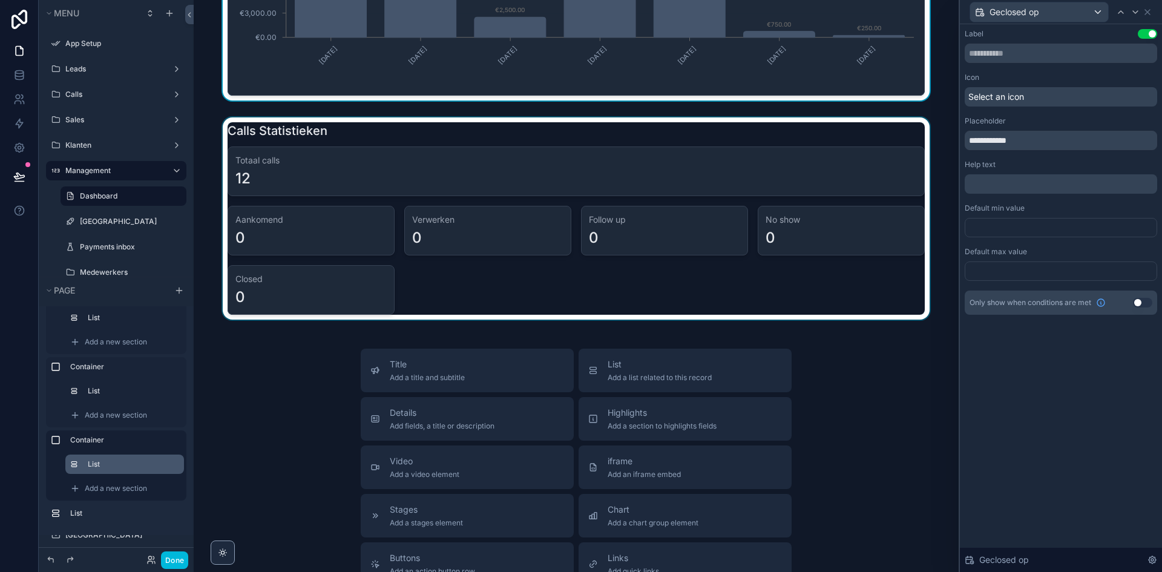
click at [759, 224] on div "scrollable content" at bounding box center [575, 218] width 745 height 202
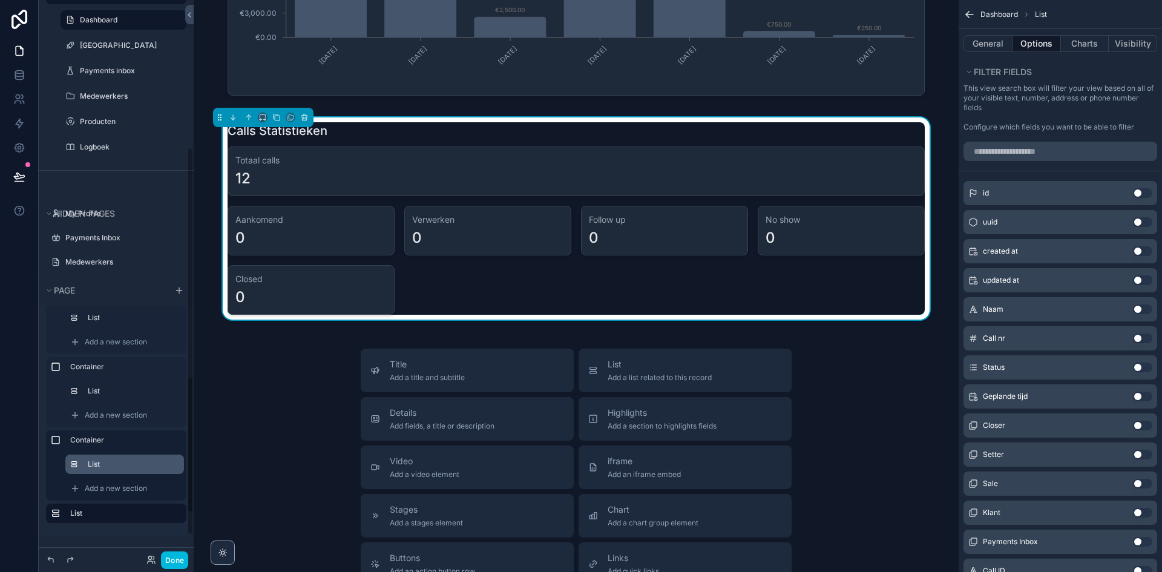
scroll to position [292, 0]
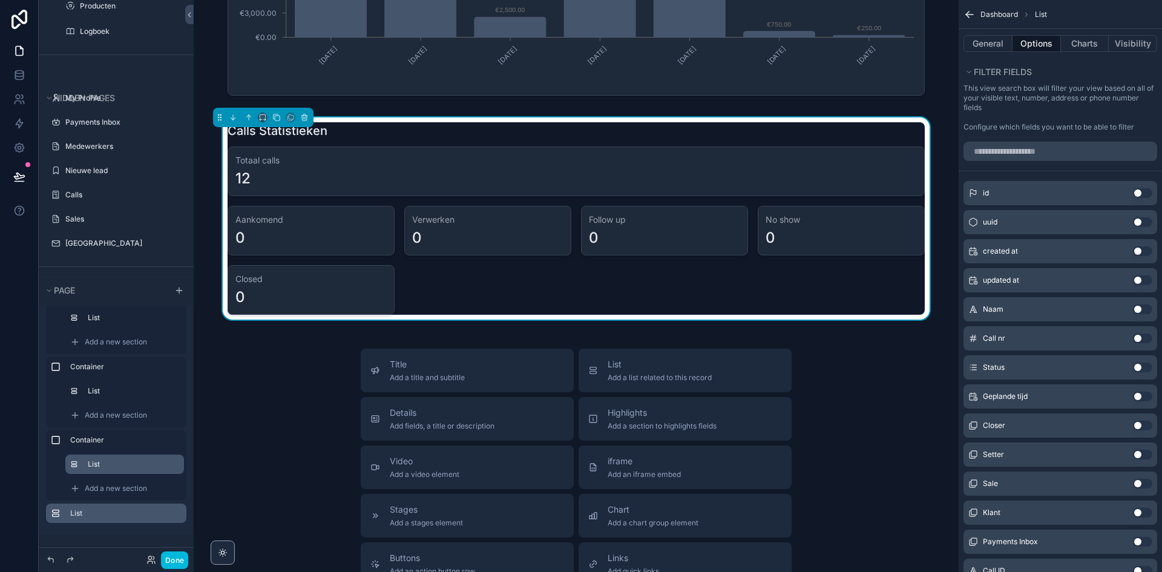
click at [115, 509] on label "List" at bounding box center [123, 513] width 106 height 10
click at [992, 51] on button "General" at bounding box center [987, 43] width 49 height 17
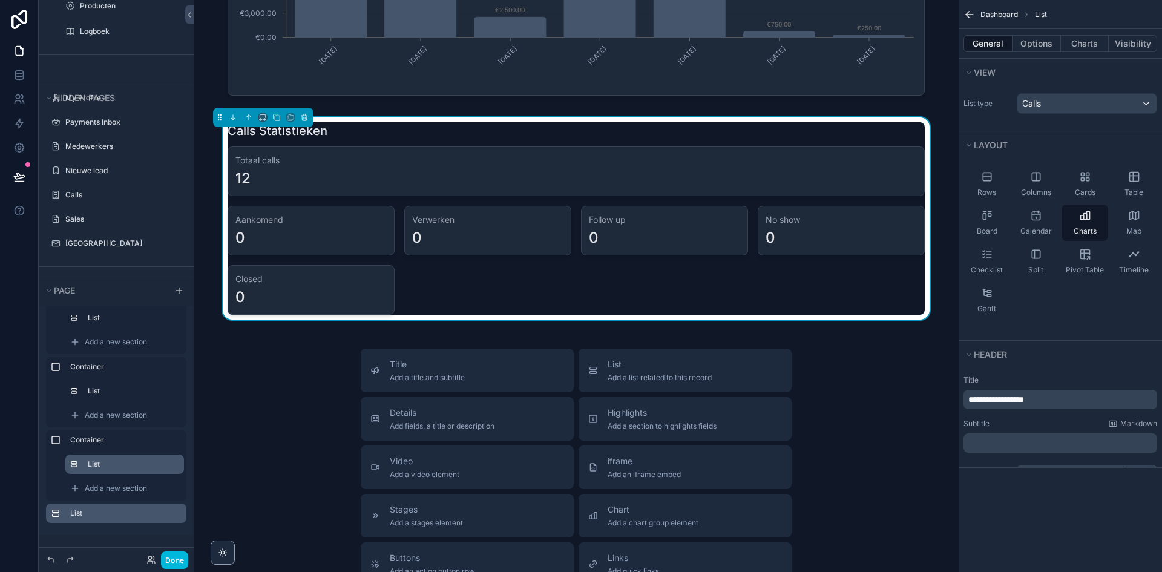
scroll to position [0, 0]
click at [1034, 48] on button "Options" at bounding box center [1036, 43] width 48 height 17
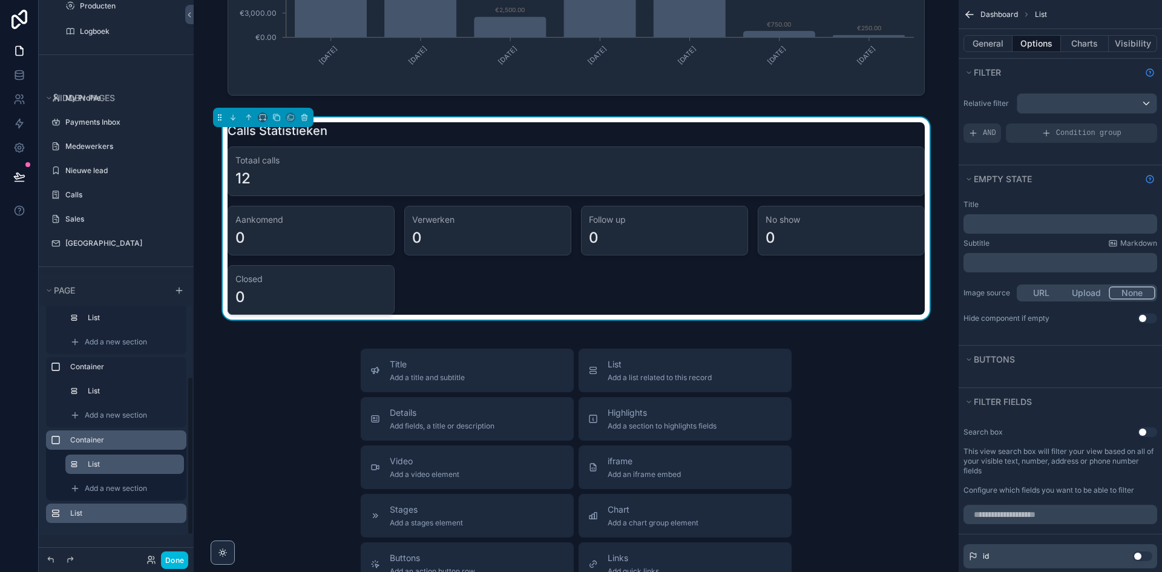
click at [130, 442] on label "Container" at bounding box center [123, 440] width 106 height 10
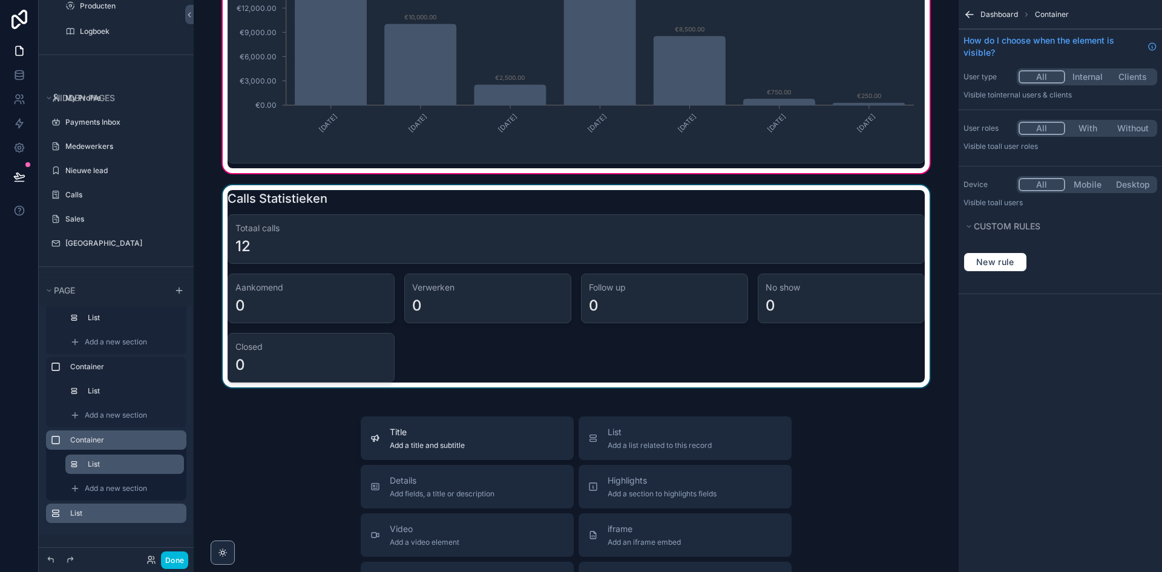
scroll to position [484, 0]
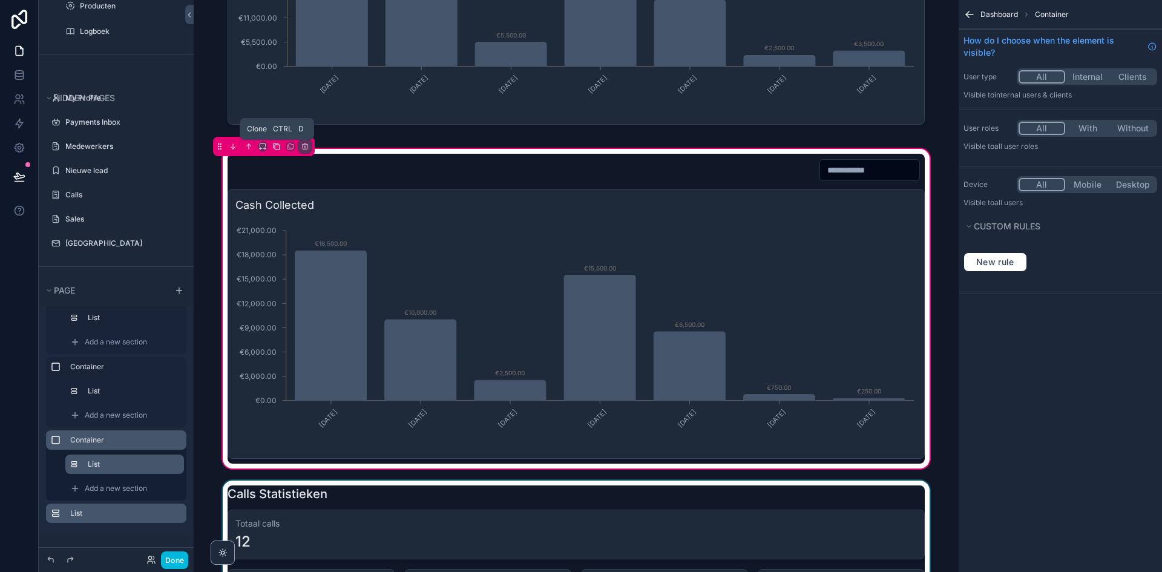
click at [277, 146] on icon "scrollable content" at bounding box center [276, 146] width 8 height 8
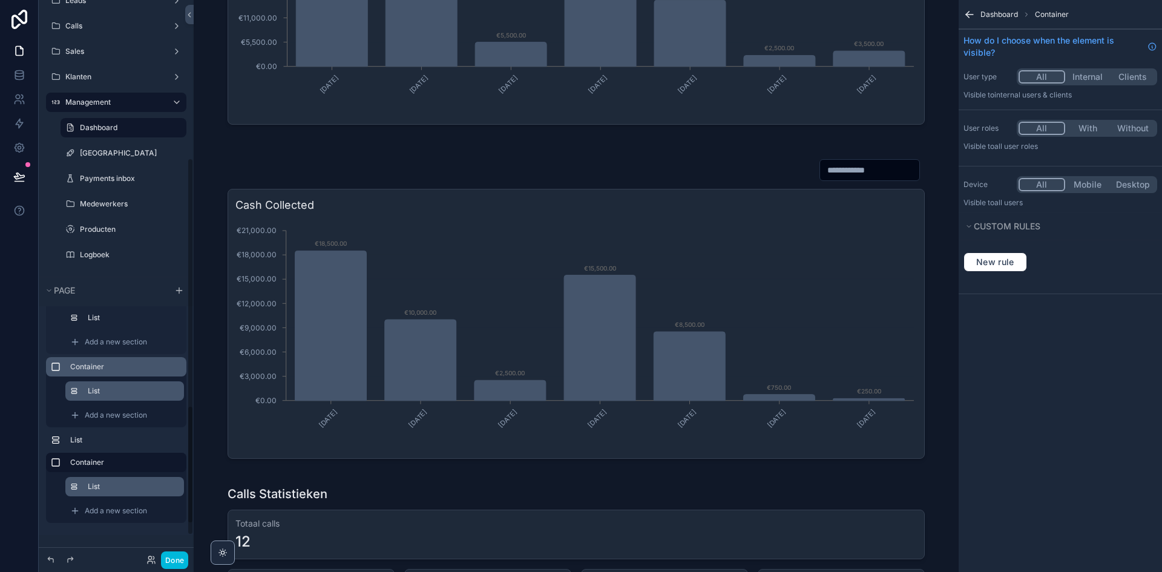
scroll to position [242, 0]
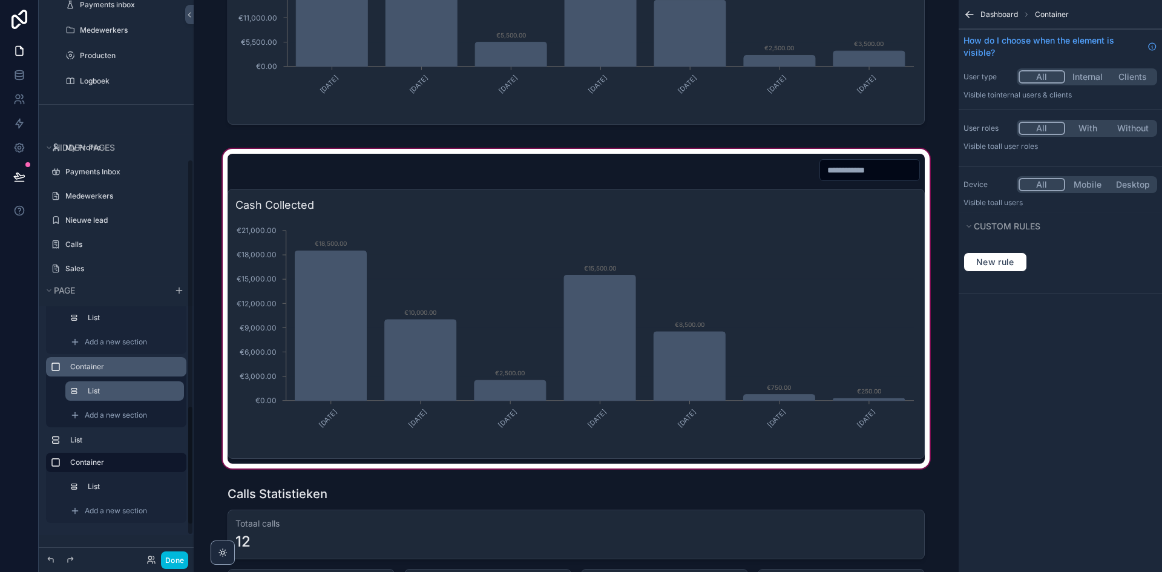
click at [345, 330] on div "scrollable content" at bounding box center [575, 308] width 745 height 324
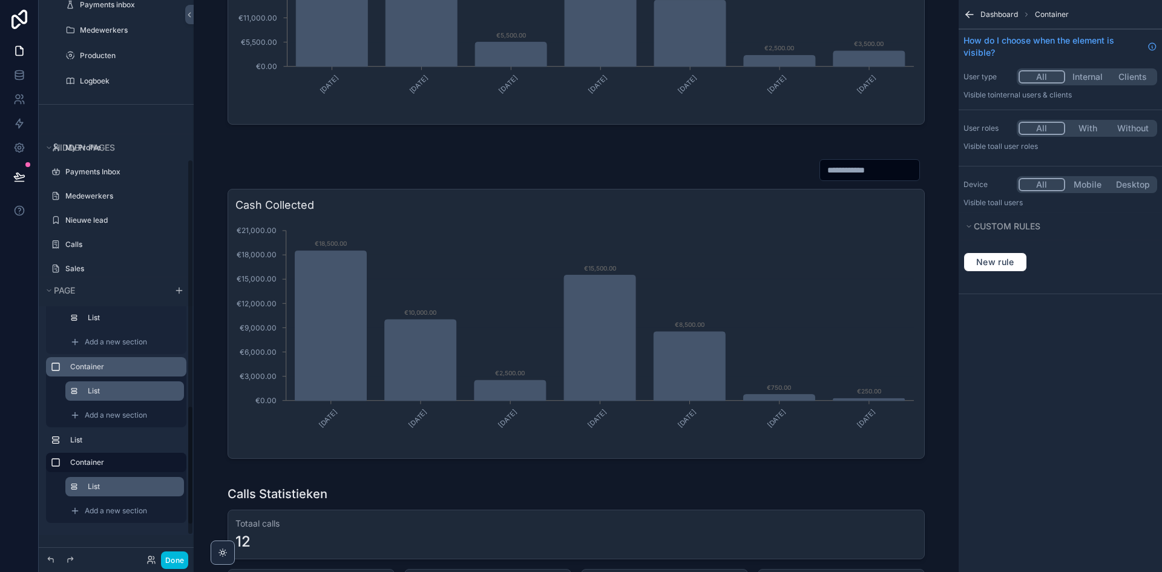
click at [110, 482] on div "List" at bounding box center [133, 487] width 91 height 10
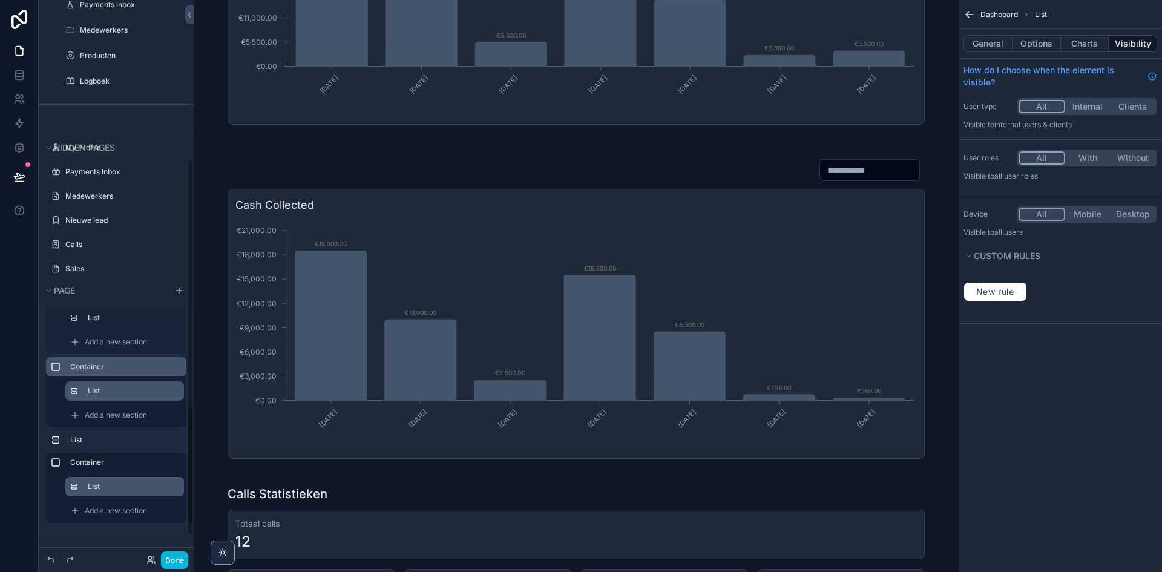
click at [163, 486] on label "List" at bounding box center [131, 487] width 87 height 10
click at [133, 486] on label "List" at bounding box center [131, 487] width 87 height 10
click at [119, 487] on label "List" at bounding box center [131, 487] width 87 height 10
click at [1000, 18] on span "Dashboard" at bounding box center [999, 15] width 38 height 10
click at [1000, 11] on span "Dashboard" at bounding box center [999, 15] width 38 height 10
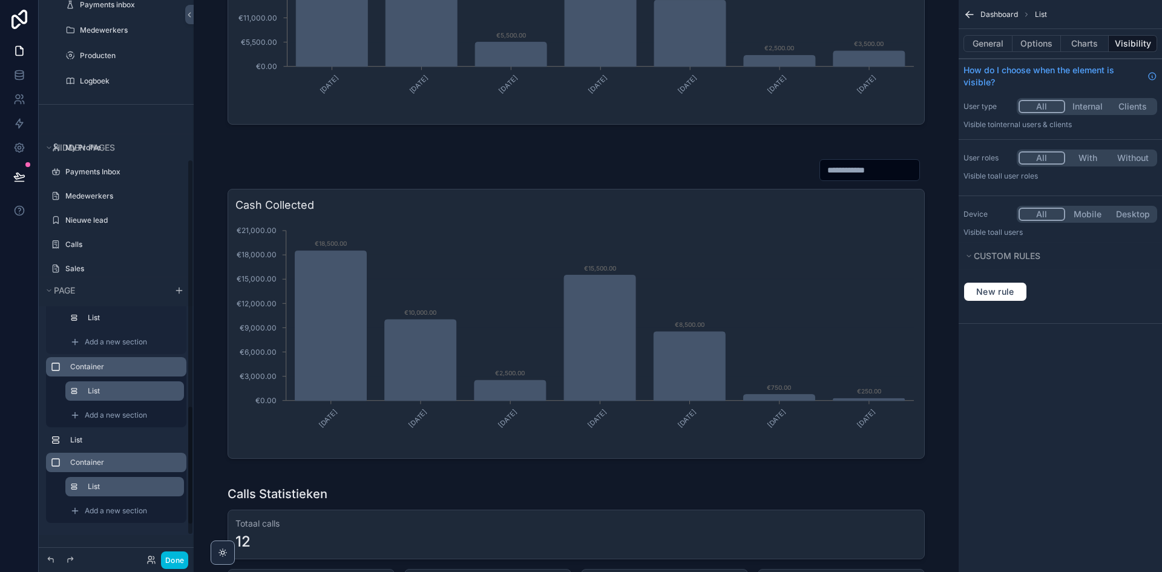
click at [123, 459] on label "Container" at bounding box center [123, 462] width 106 height 10
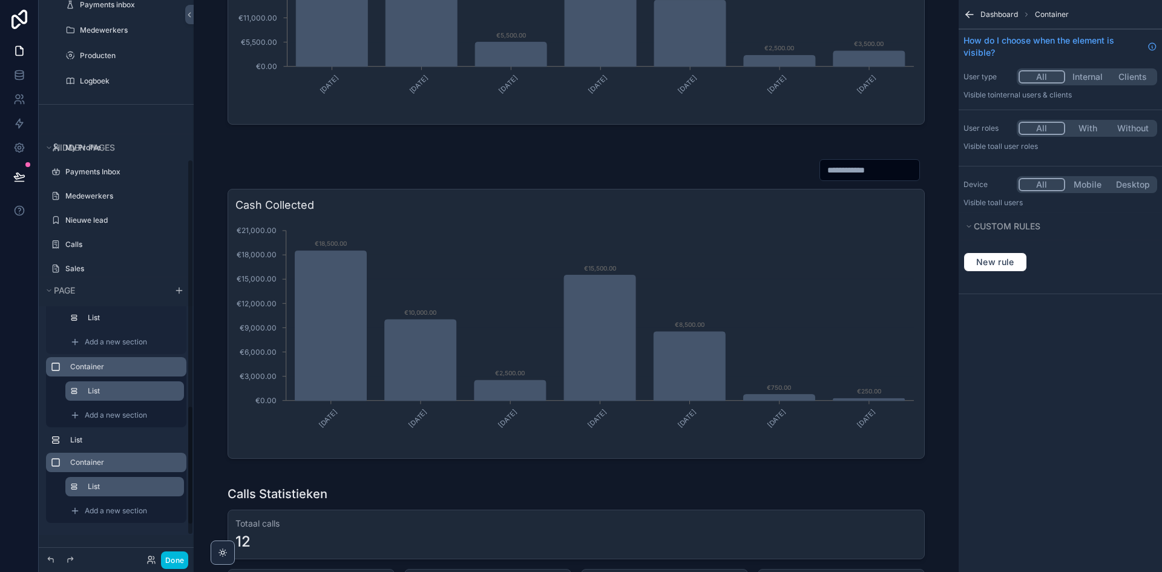
click at [119, 482] on label "List" at bounding box center [131, 487] width 87 height 10
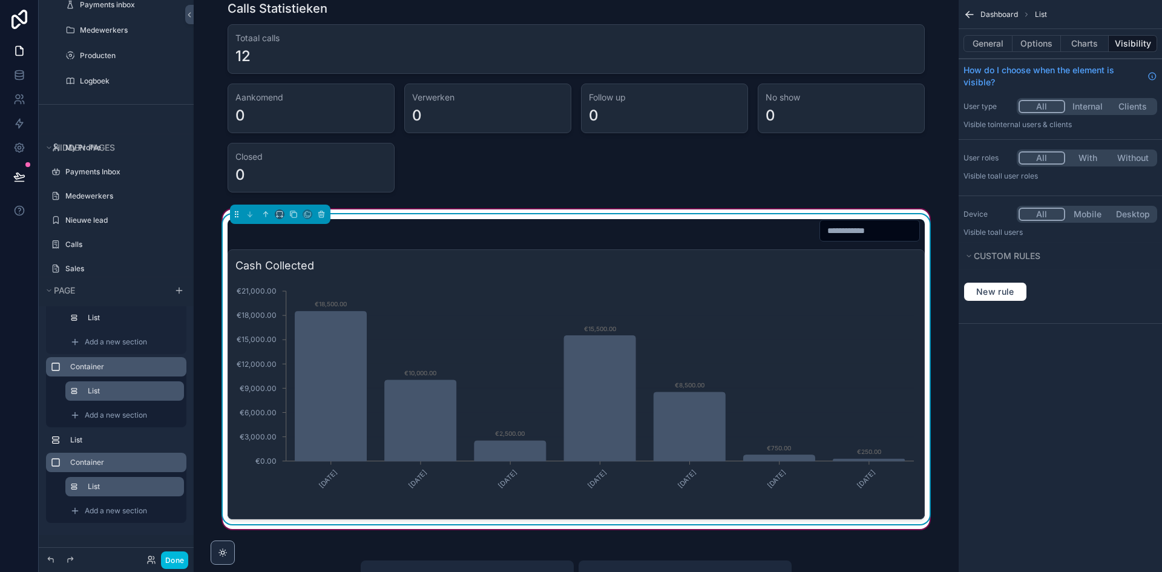
scroll to position [968, 0]
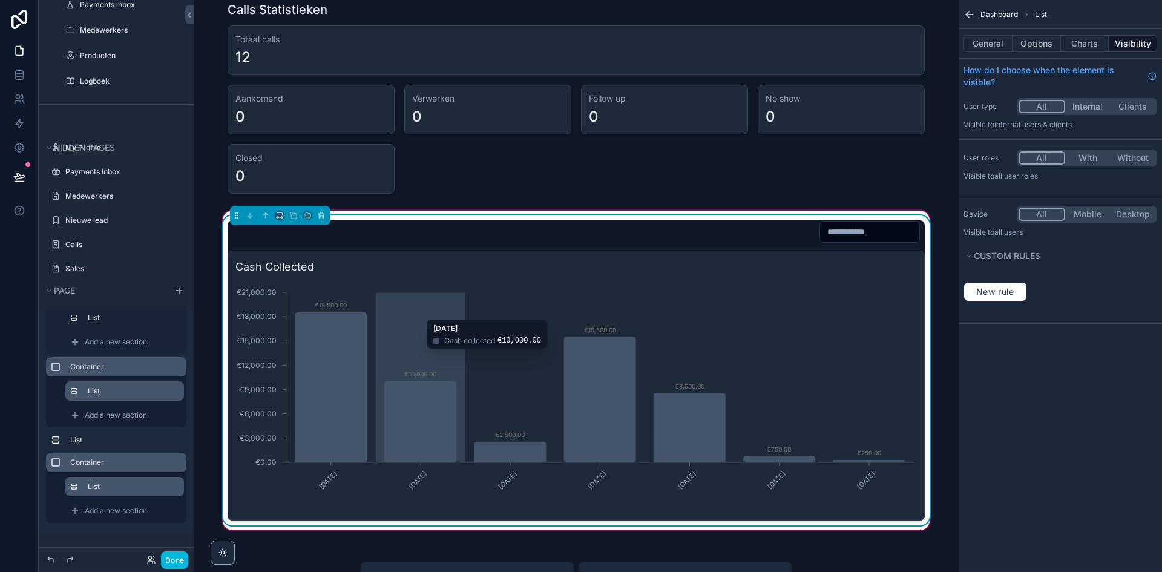
click at [378, 328] on icon "[DATE] [DATE] [DATE] [DATE] [DATE] [DATE] [DATE] €0.00 €3,000.00 €6,000.00 €9,0…" at bounding box center [575, 396] width 681 height 232
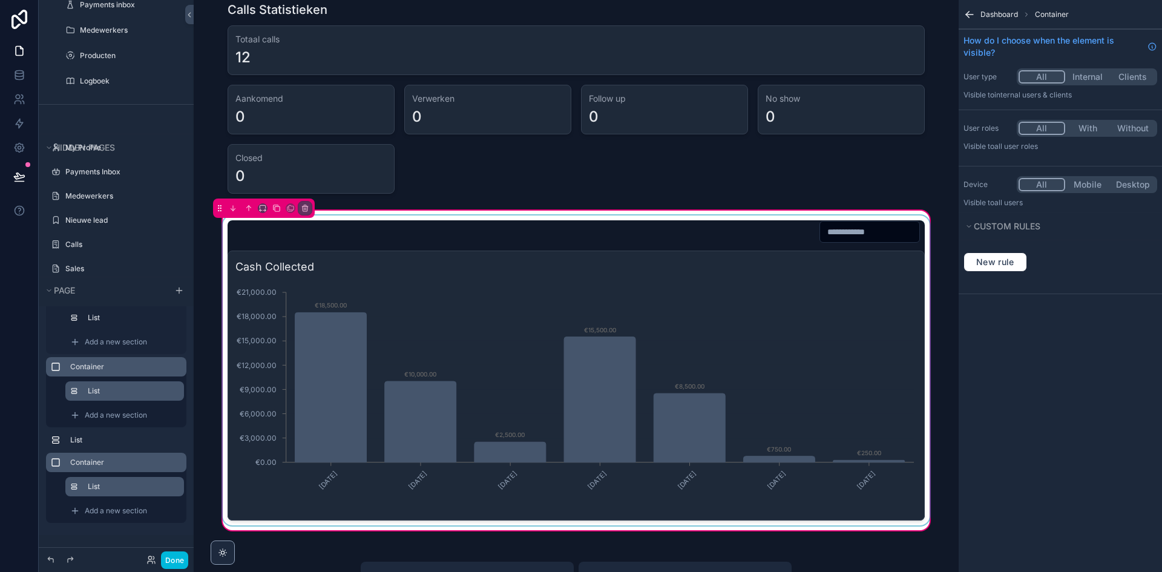
click at [310, 316] on div "scrollable content" at bounding box center [576, 370] width 712 height 310
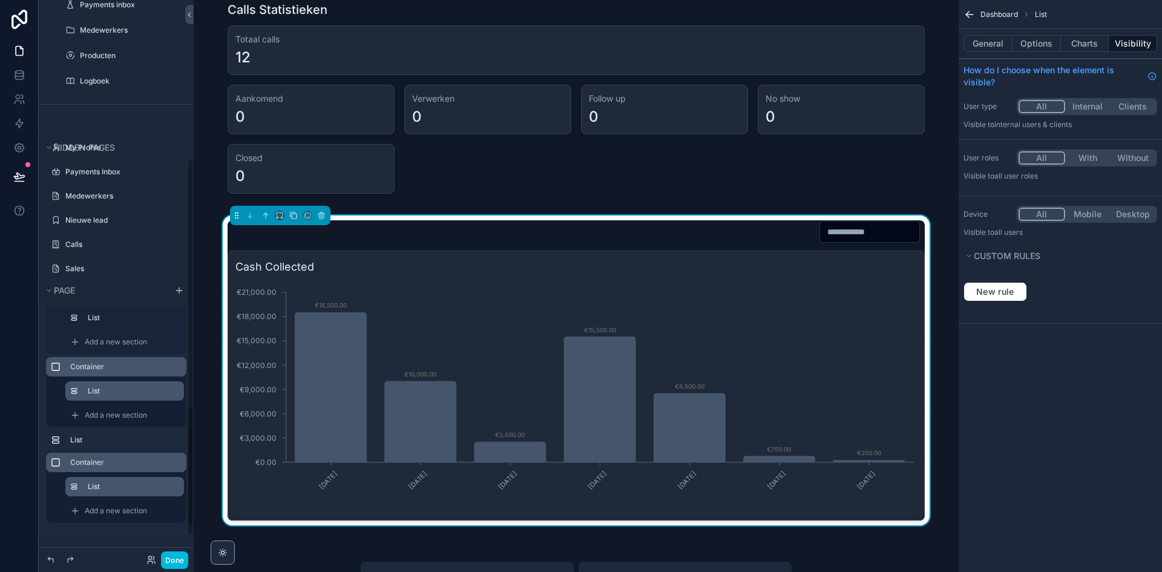
click at [129, 485] on label "List" at bounding box center [131, 487] width 87 height 10
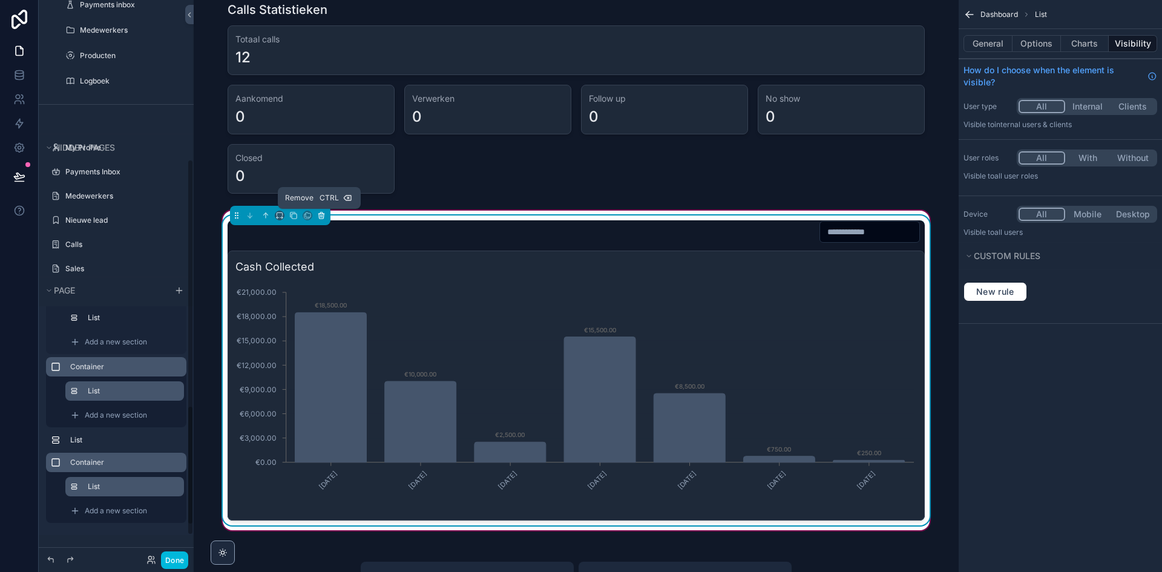
click at [321, 217] on icon "scrollable content" at bounding box center [321, 216] width 0 height 2
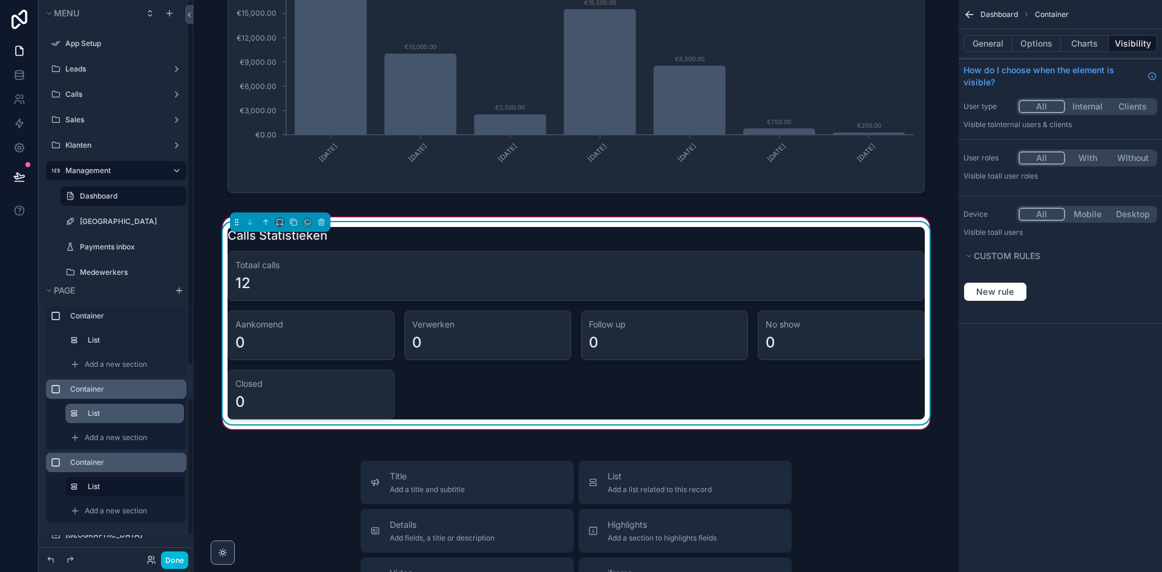
scroll to position [726, 0]
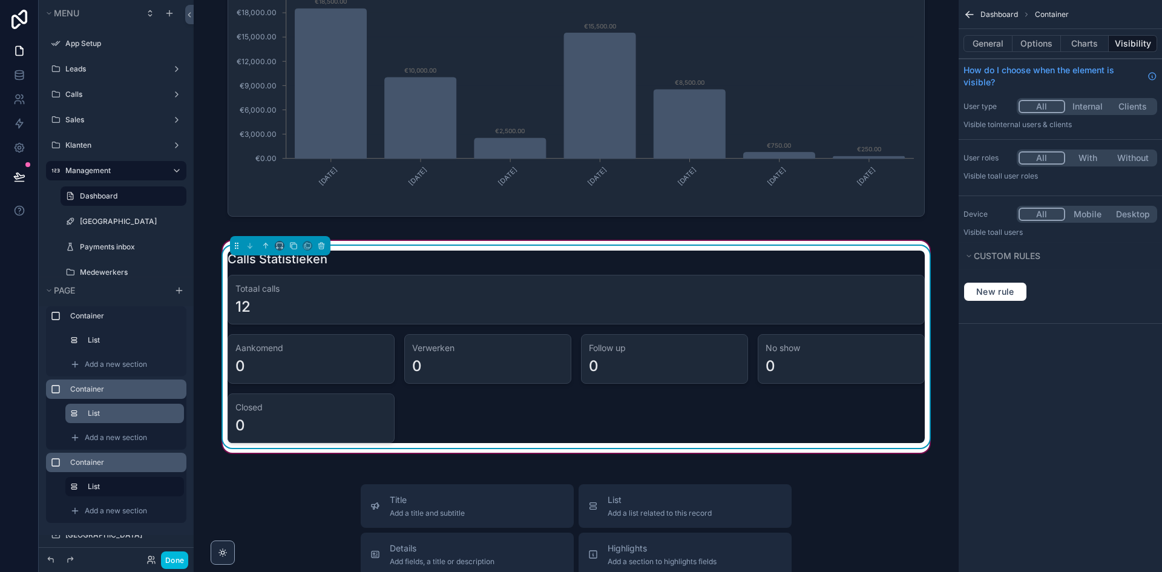
click at [368, 289] on h3 "Totaal calls" at bounding box center [575, 289] width 681 height 12
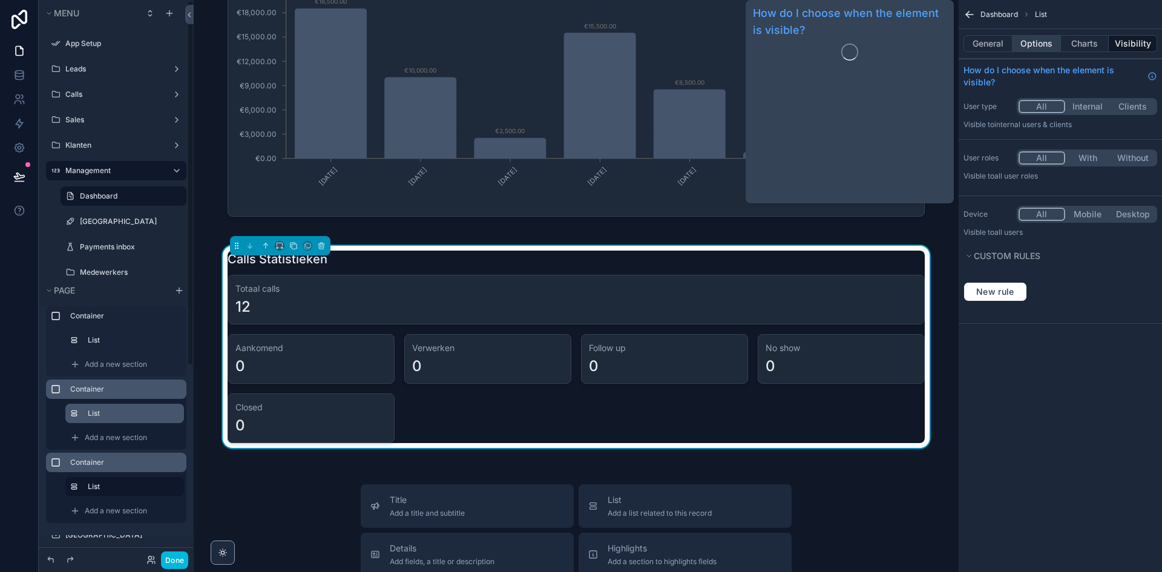
click at [1048, 41] on button "Options" at bounding box center [1036, 43] width 48 height 17
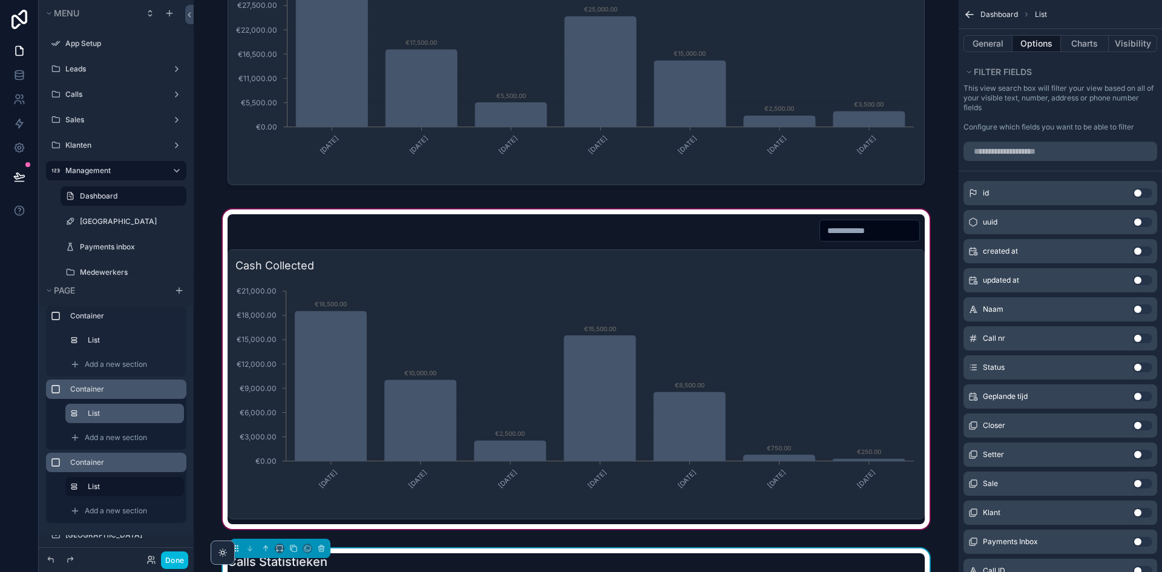
scroll to position [787, 0]
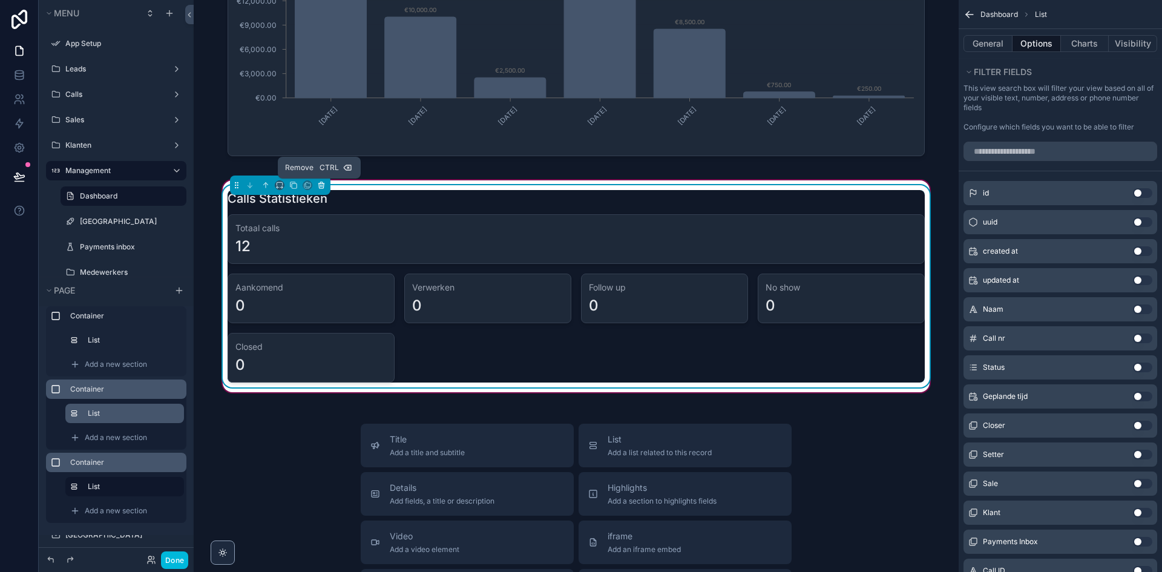
click at [319, 189] on icon "scrollable content" at bounding box center [321, 185] width 8 height 8
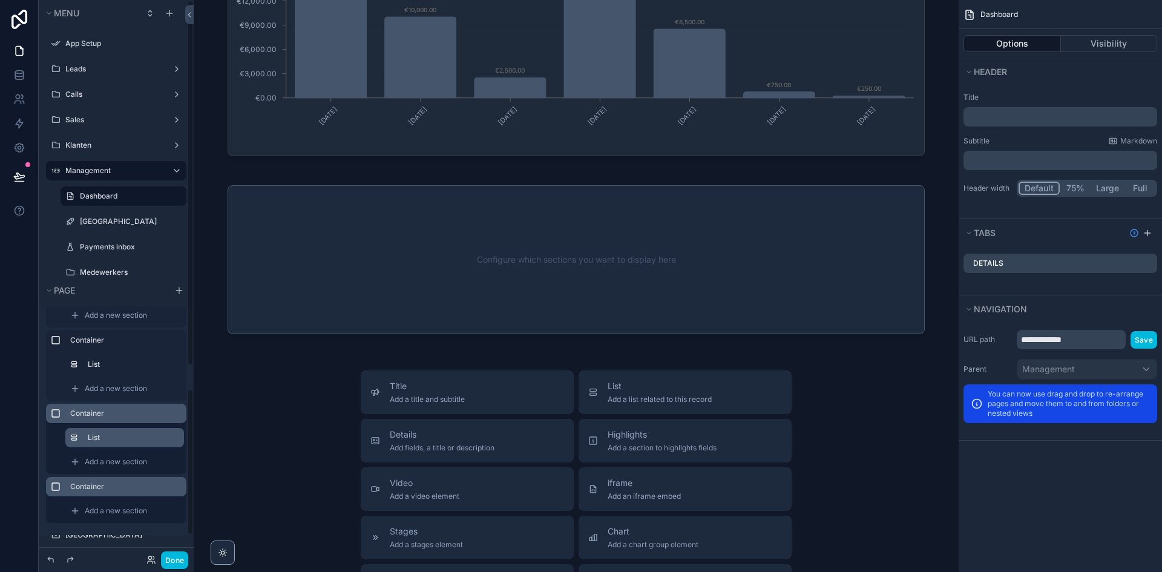
scroll to position [121, 0]
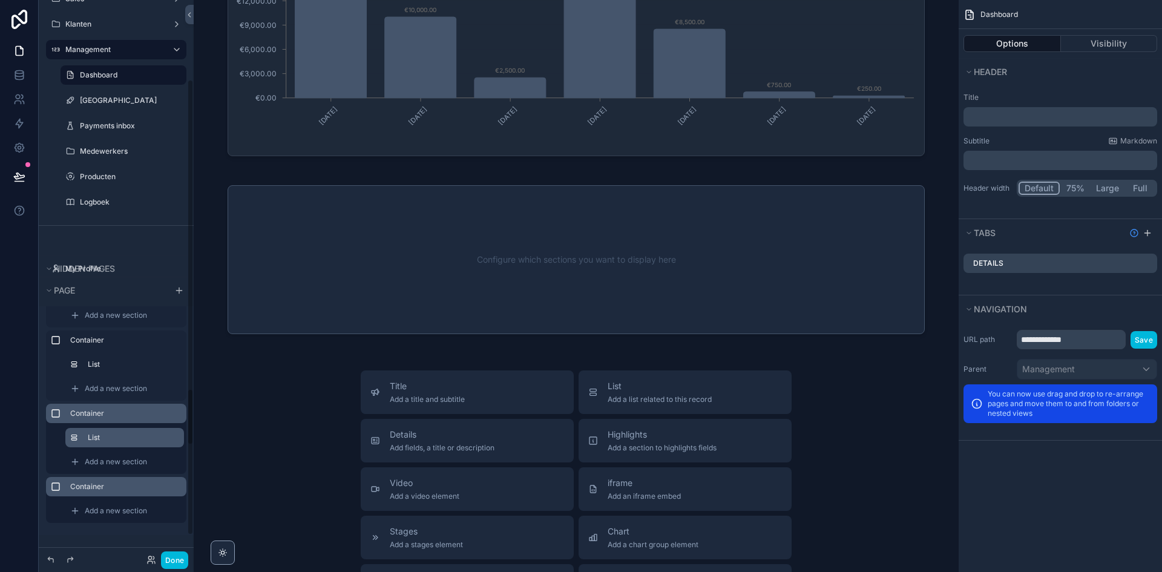
click at [133, 486] on label "Container" at bounding box center [123, 487] width 106 height 10
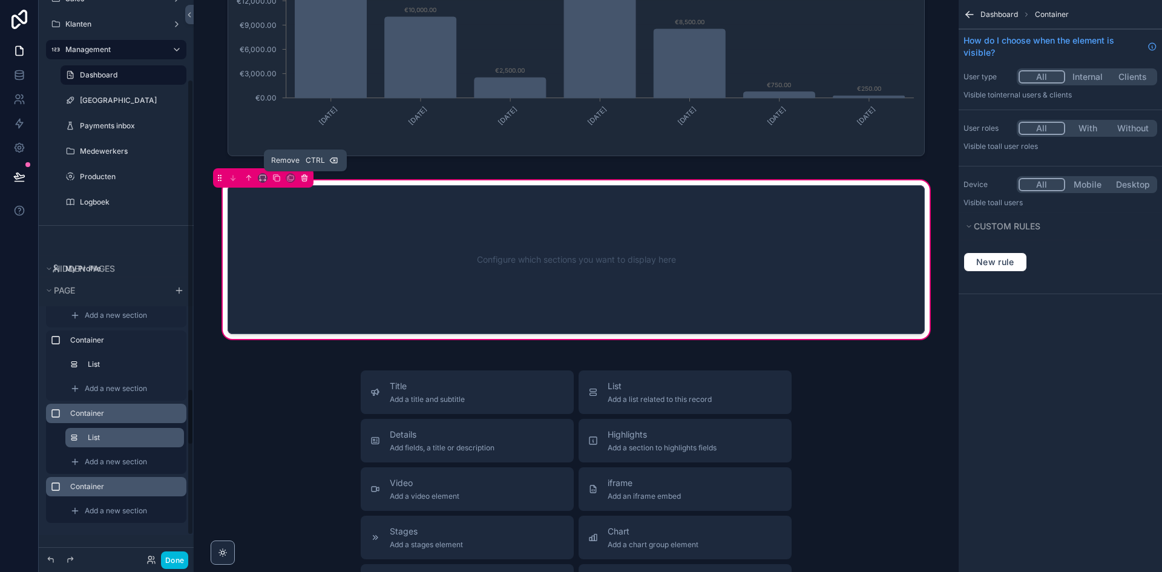
click at [303, 179] on icon "scrollable content" at bounding box center [304, 178] width 8 height 8
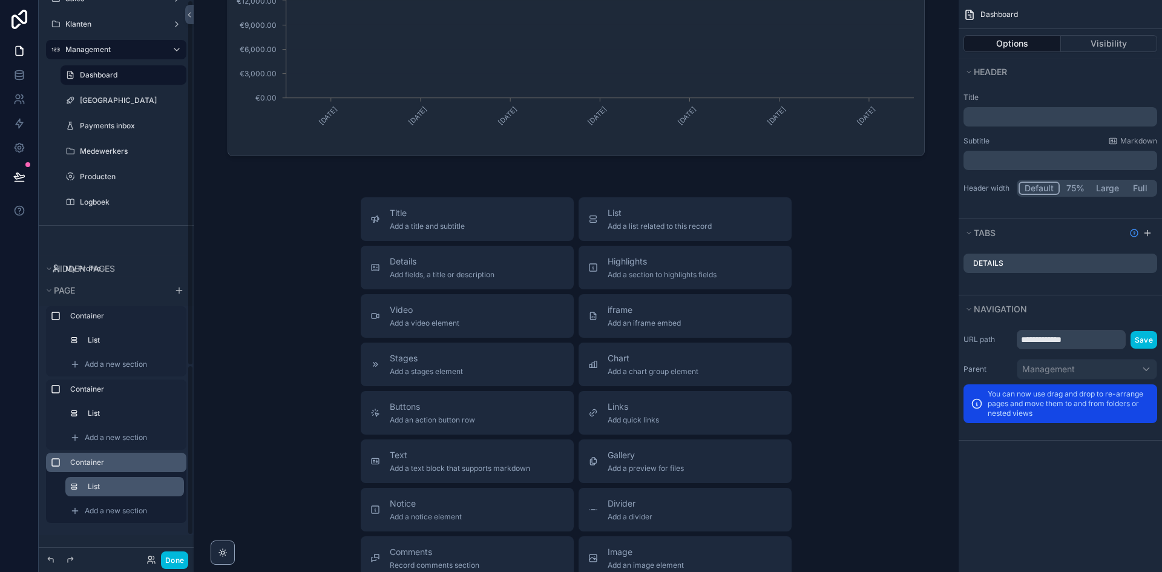
scroll to position [79, 0]
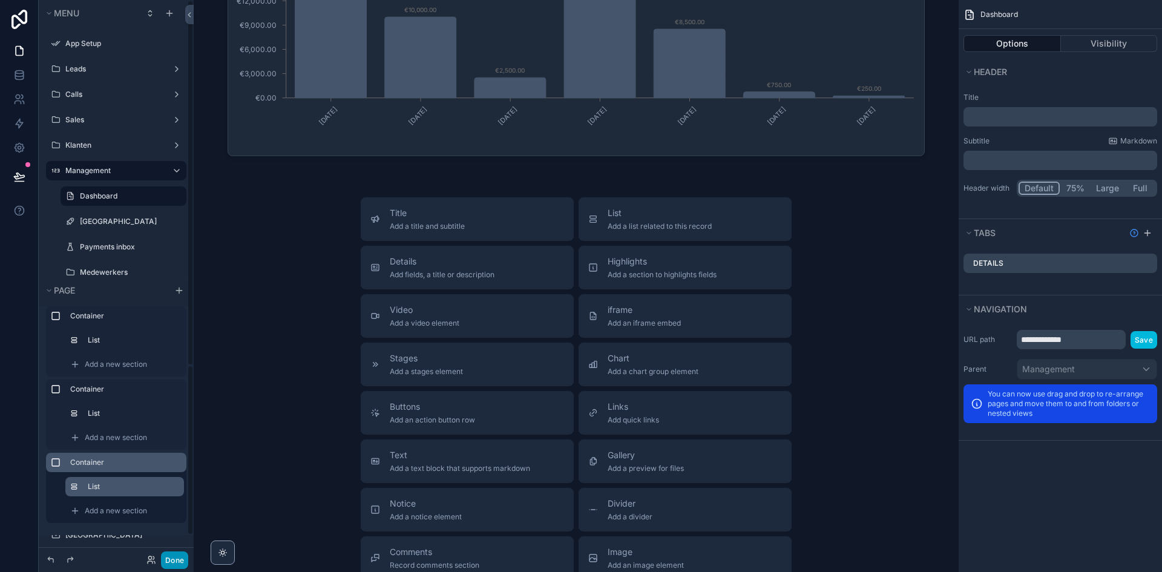
click at [166, 561] on button "Done" at bounding box center [174, 560] width 27 height 18
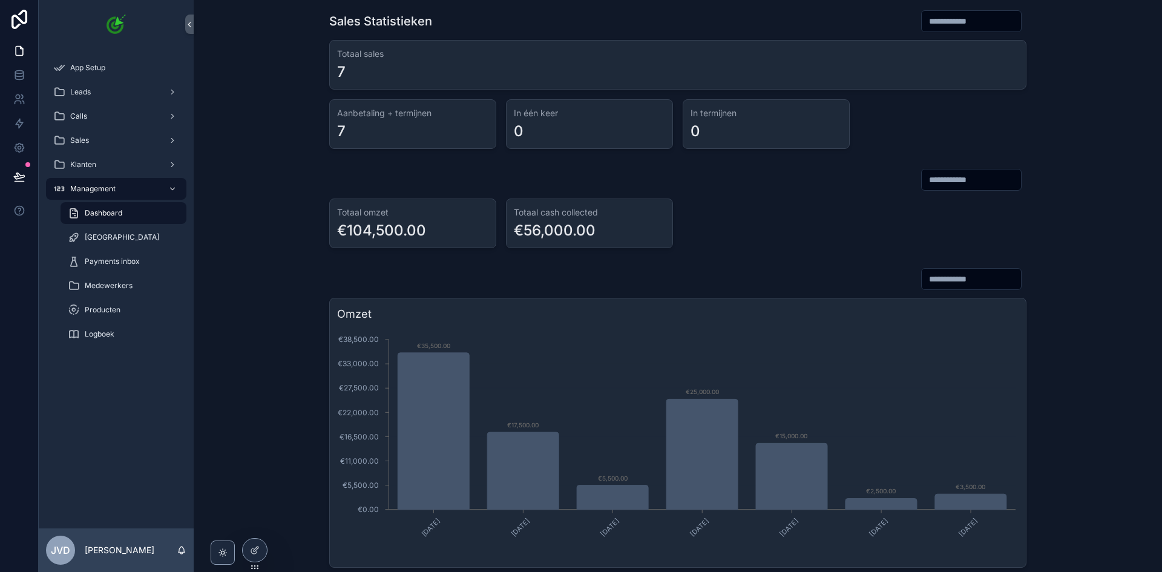
scroll to position [0, 0]
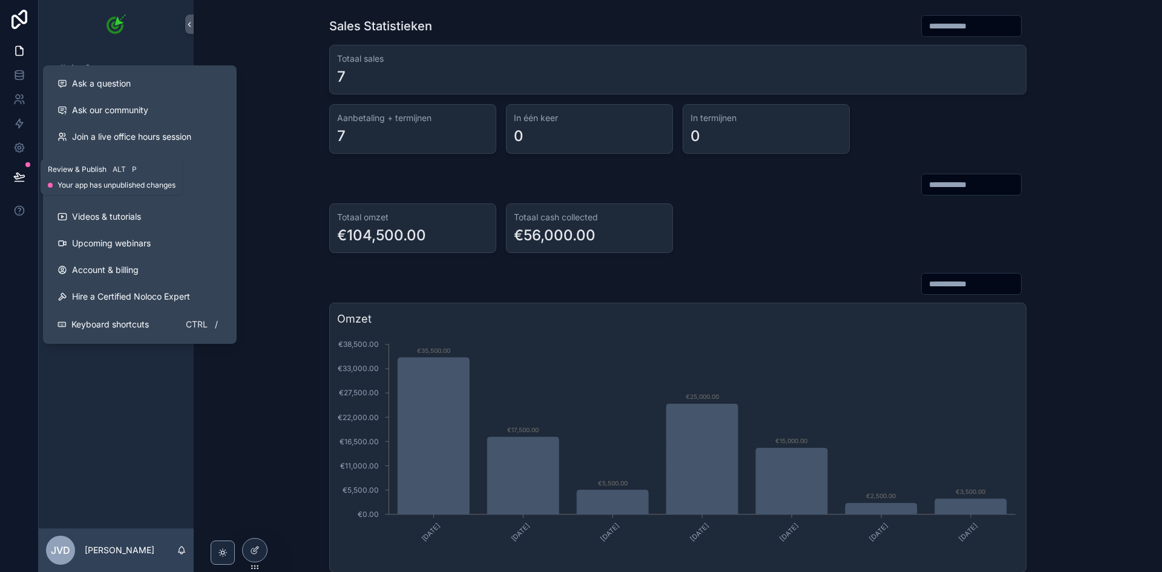
click at [26, 175] on button at bounding box center [19, 177] width 27 height 34
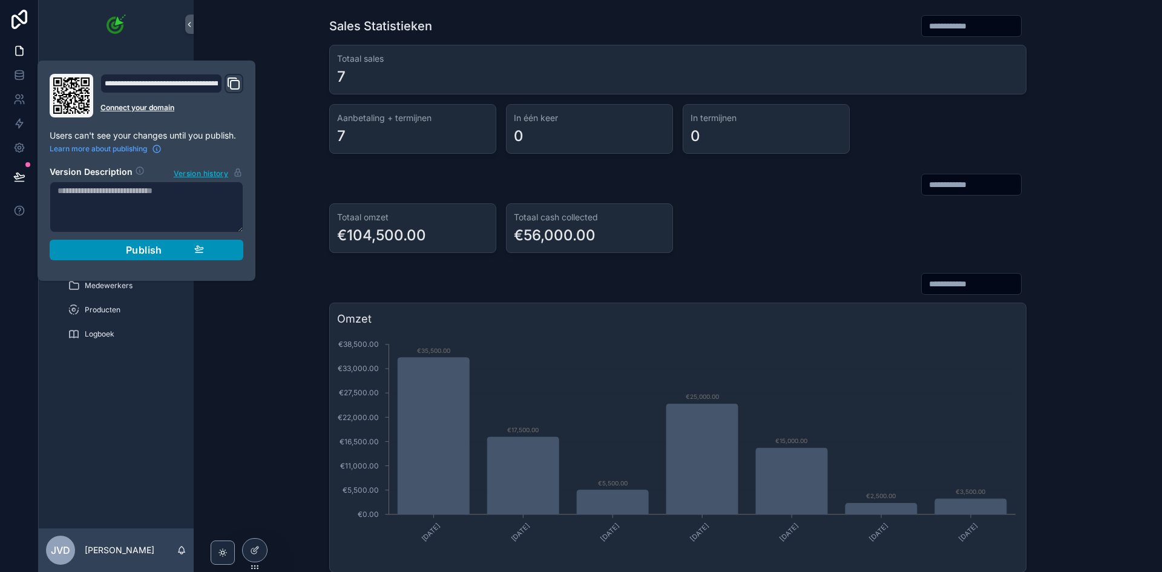
click at [134, 249] on span "Publish" at bounding box center [144, 250] width 36 height 12
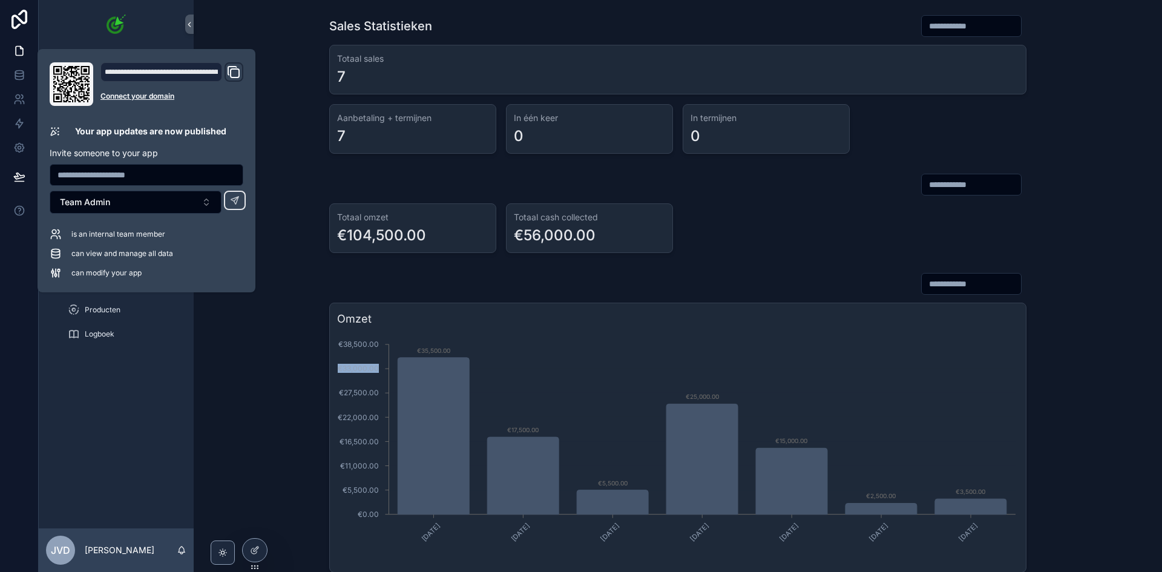
drag, startPoint x: 261, startPoint y: 355, endPoint x: 271, endPoint y: 370, distance: 18.0
click at [271, 370] on div "Omzet [DATE] [DATE] [DATE] [DATE] [DATE] [DATE] [DATE] €0.00 €5,500.00 €11,000.…" at bounding box center [677, 422] width 949 height 310
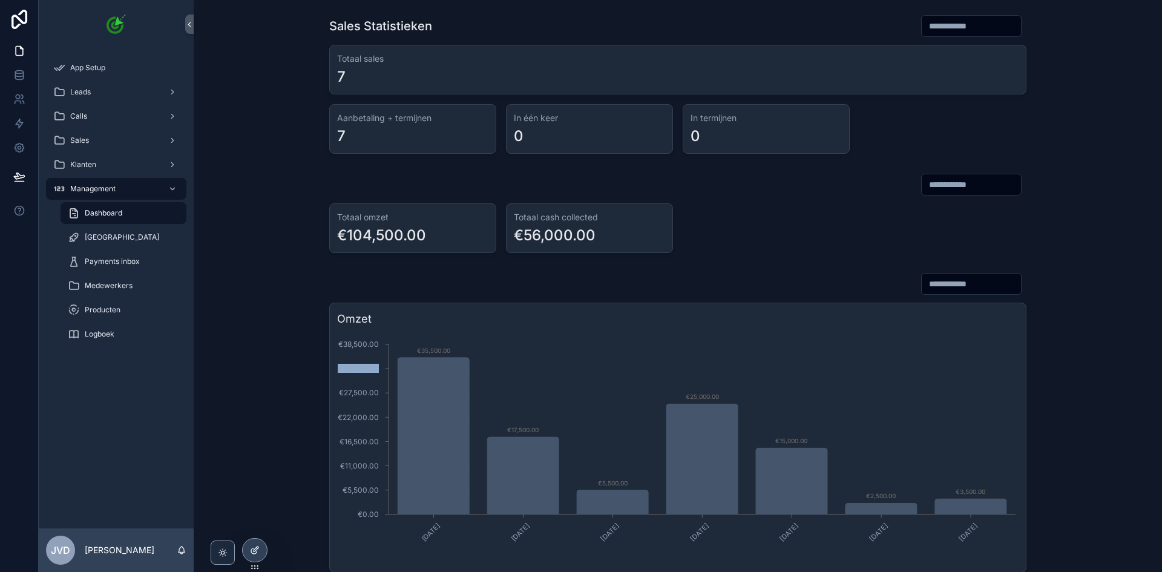
click at [259, 545] on icon at bounding box center [255, 550] width 10 height 10
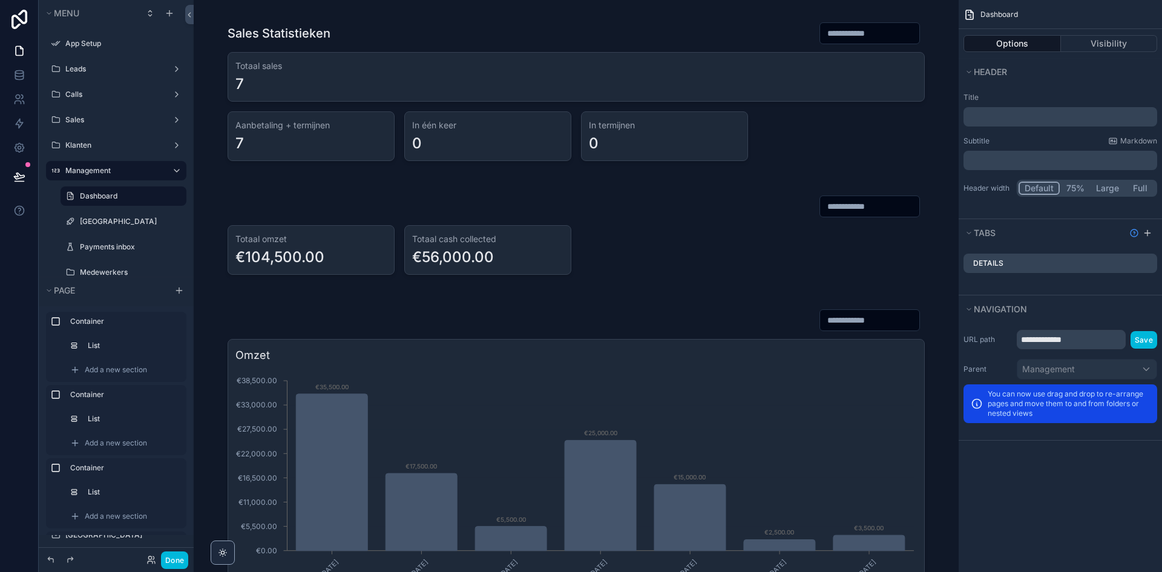
click at [118, 192] on label "Dashboard" at bounding box center [129, 196] width 99 height 10
click at [0, 0] on icon "scrollable content" at bounding box center [0, 0] width 0 height 0
click at [86, 198] on input "*********" at bounding box center [114, 196] width 68 height 15
type input "**********"
click at [164, 195] on icon "scrollable content" at bounding box center [160, 196] width 10 height 10
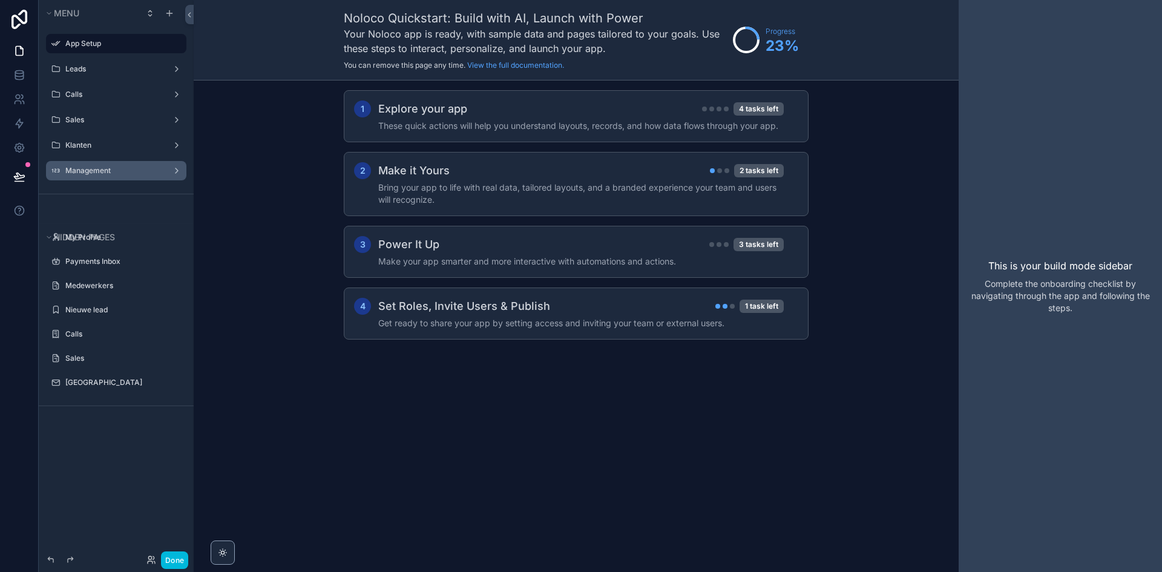
click at [100, 171] on label "Management" at bounding box center [113, 171] width 97 height 10
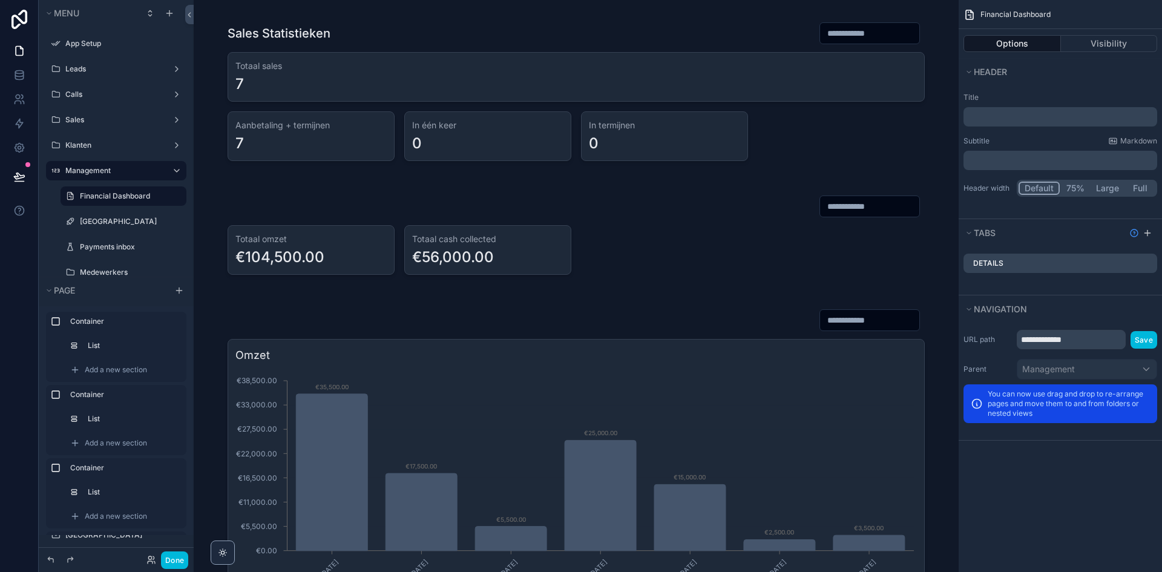
click at [0, 0] on icon "scrollable content" at bounding box center [0, 0] width 0 height 0
click at [91, 196] on input "**********" at bounding box center [114, 196] width 68 height 15
click at [99, 197] on input "**********" at bounding box center [114, 196] width 68 height 15
type input "**********"
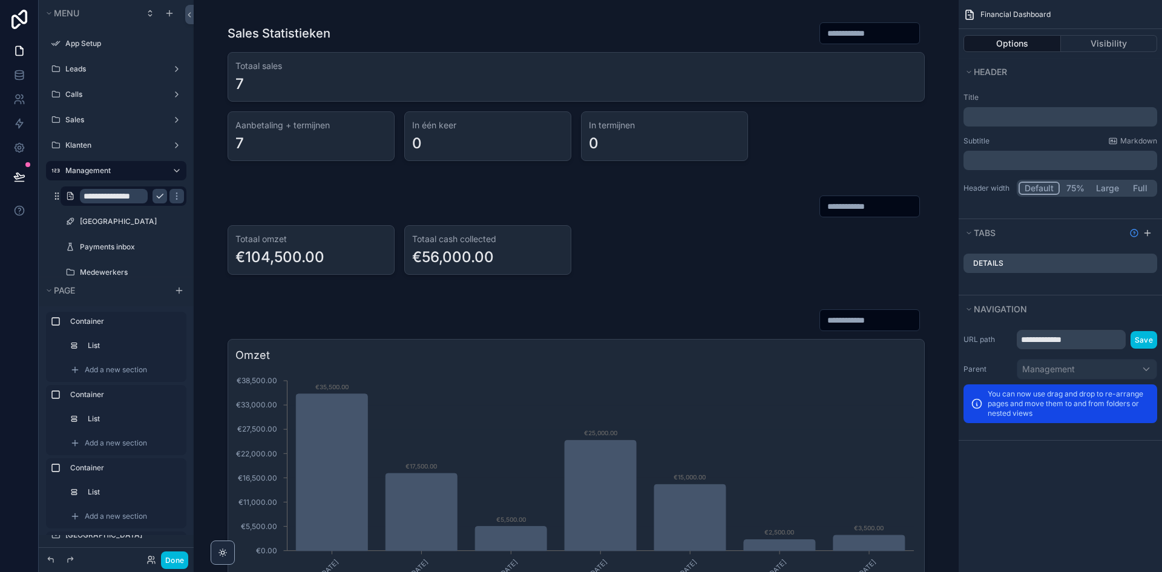
click at [163, 196] on icon "scrollable content" at bounding box center [160, 196] width 10 height 10
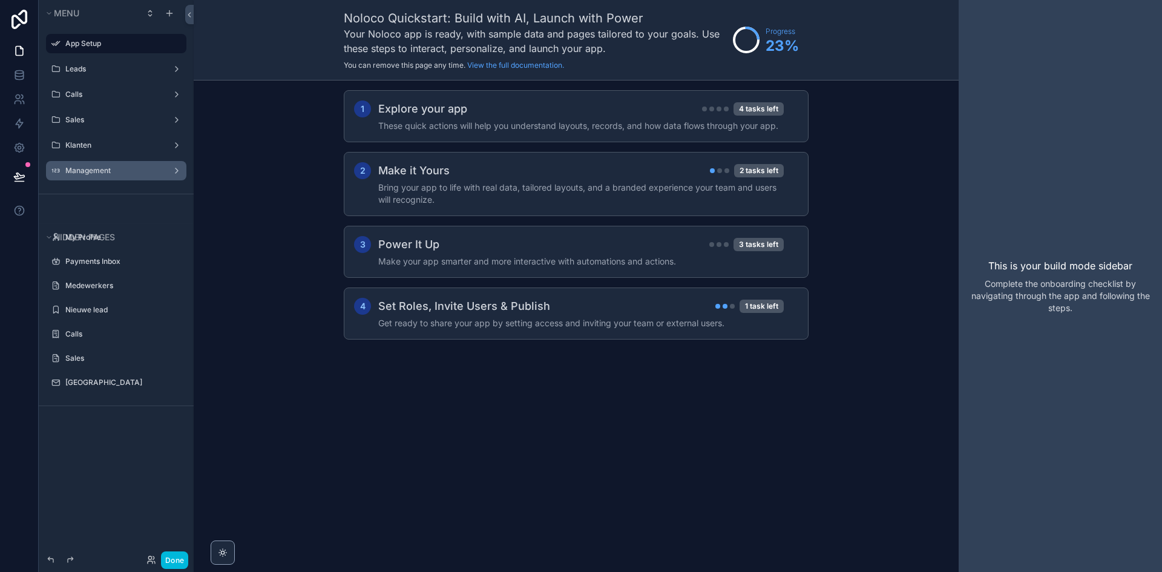
click at [105, 169] on label "Management" at bounding box center [113, 171] width 97 height 10
